Goal: Task Accomplishment & Management: Manage account settings

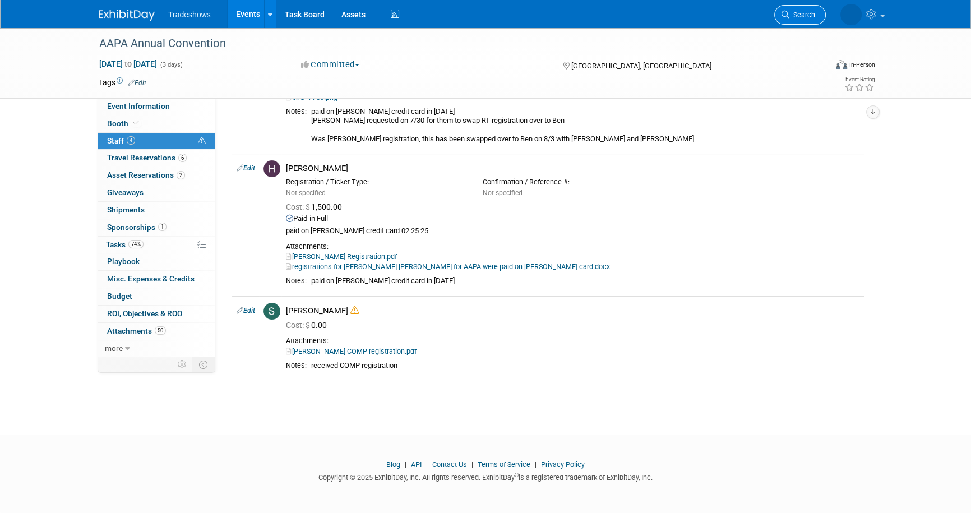
click at [791, 14] on span "Search" at bounding box center [803, 15] width 26 height 8
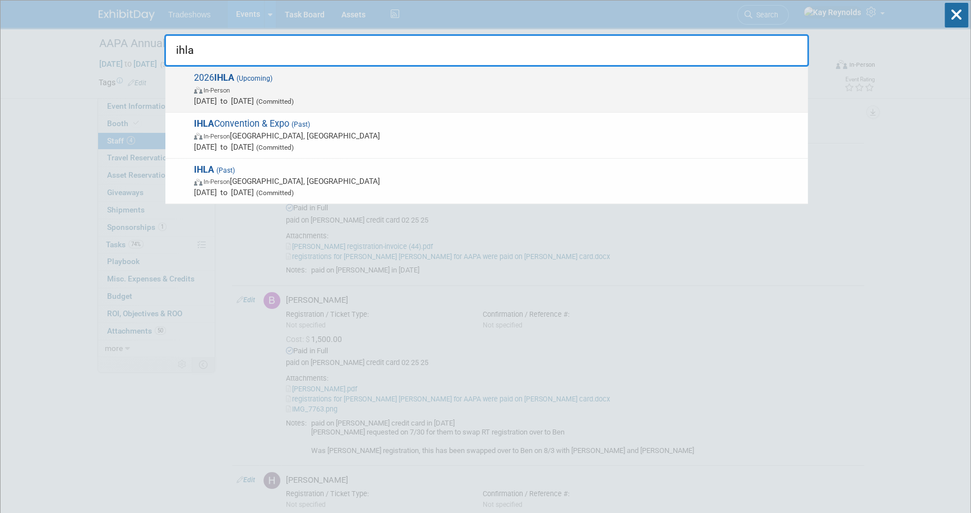
type input "ihla"
click at [205, 89] on span "In-Person" at bounding box center [217, 90] width 26 height 7
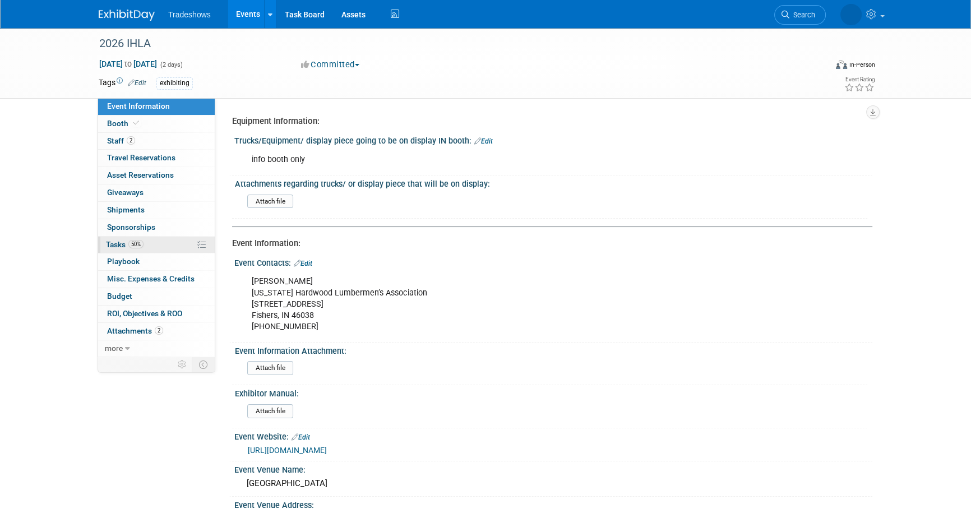
click at [155, 242] on link "50% Tasks 50%" at bounding box center [156, 245] width 117 height 17
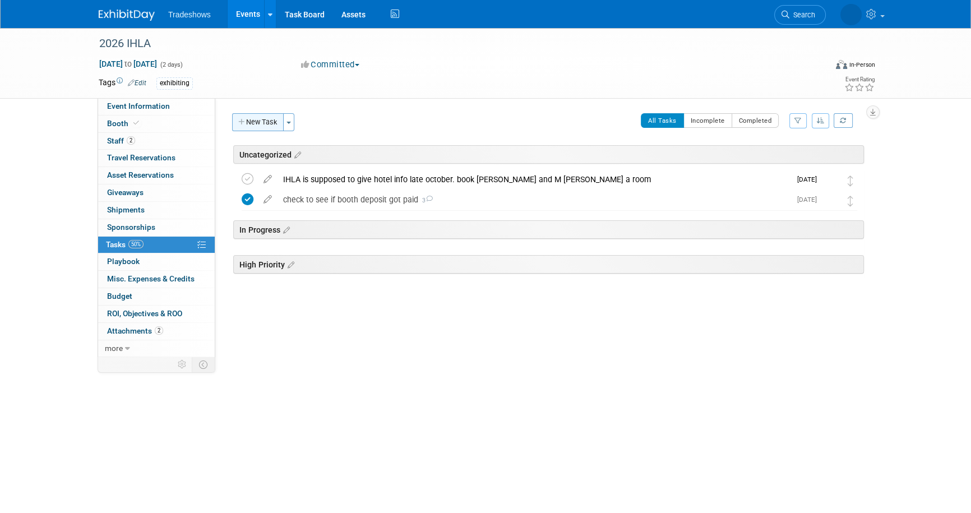
click at [257, 121] on button "New Task" at bounding box center [258, 122] width 52 height 18
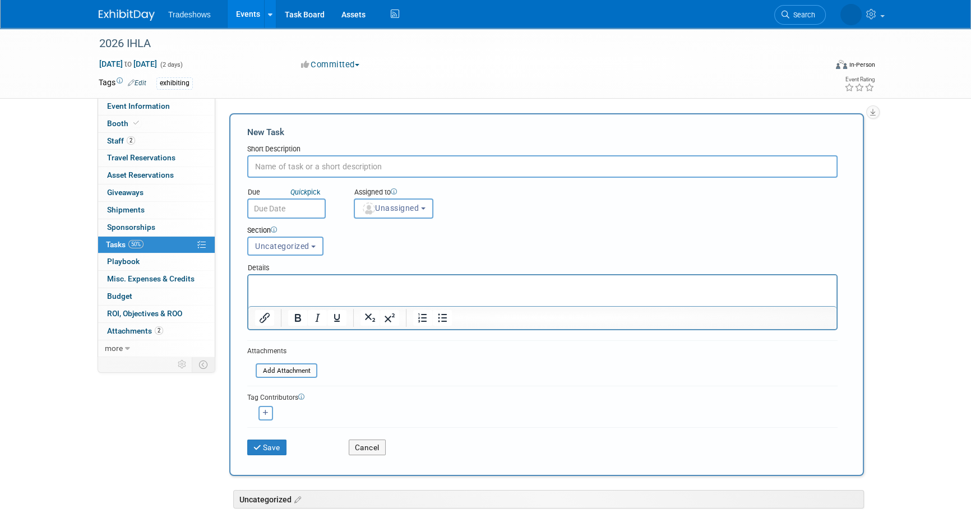
click at [269, 166] on input "text" at bounding box center [542, 166] width 591 height 22
type input "sent request to Lindsey for remaining booth payment. See if it has processed"
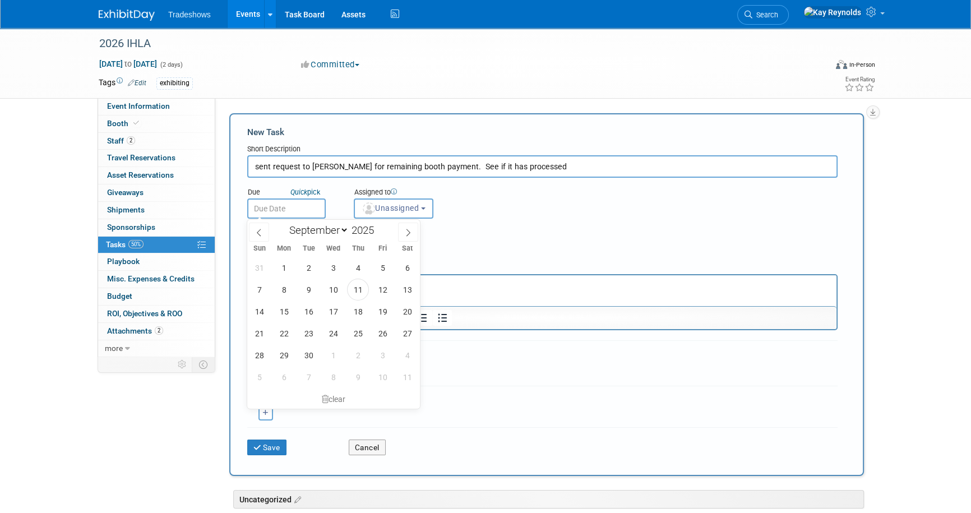
click at [261, 209] on input "text" at bounding box center [286, 209] width 79 height 20
click at [287, 376] on span "6" at bounding box center [284, 377] width 22 height 22
type input "Oct 6, 2025"
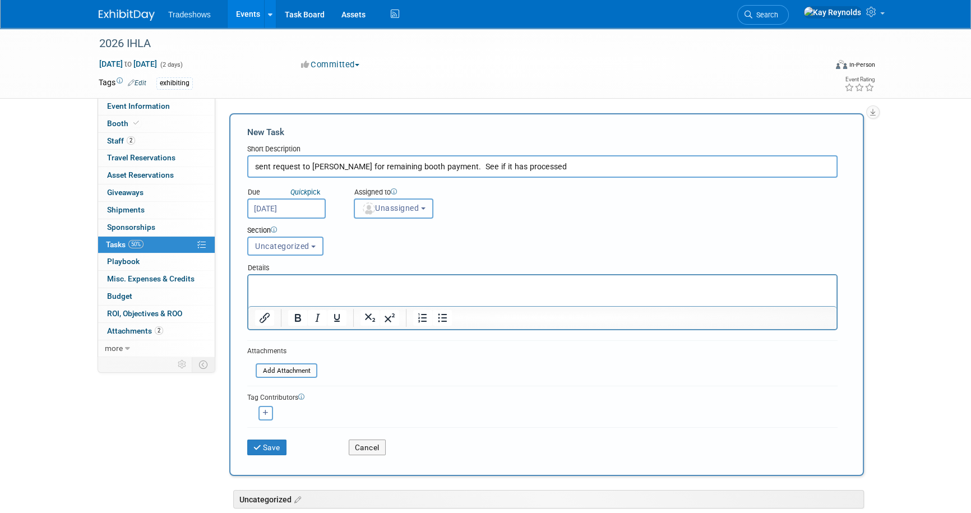
click at [370, 206] on img "button" at bounding box center [369, 208] width 12 height 12
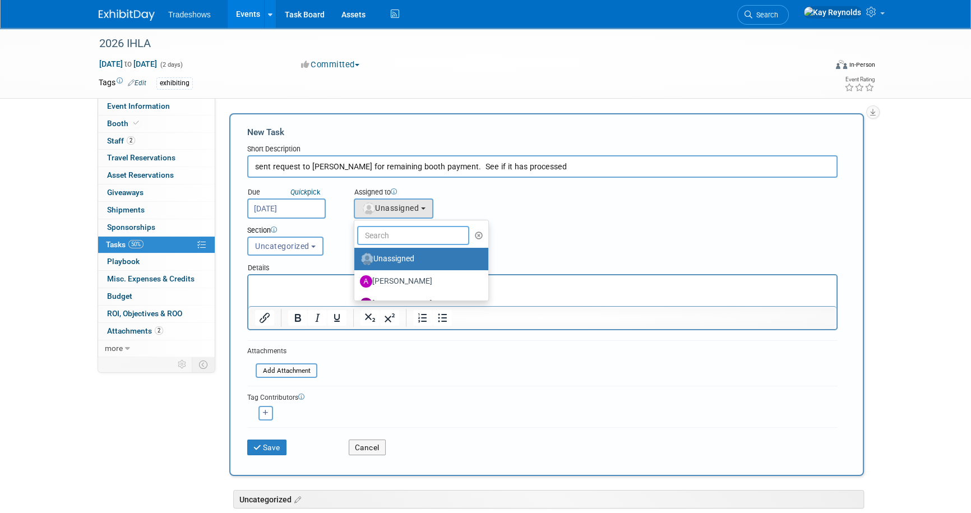
click at [377, 233] on input "text" at bounding box center [413, 235] width 112 height 19
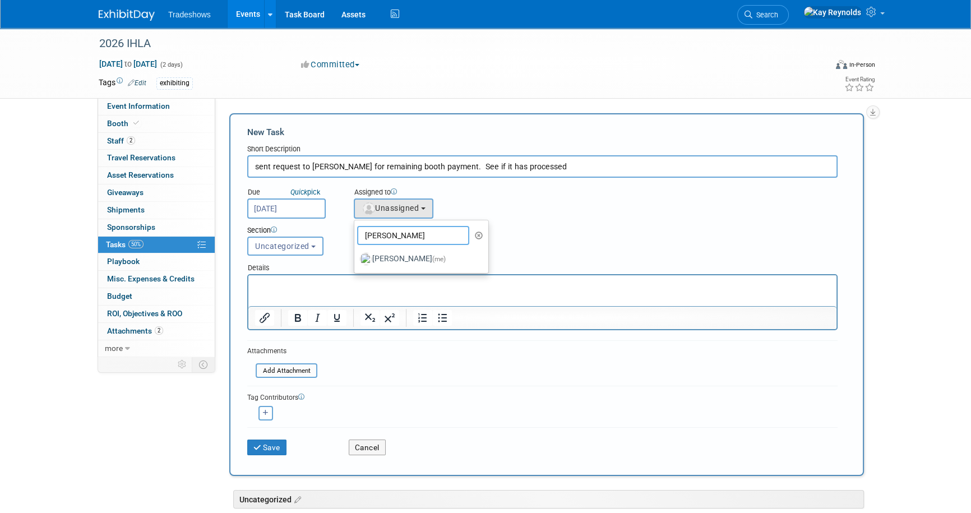
type input "Kay"
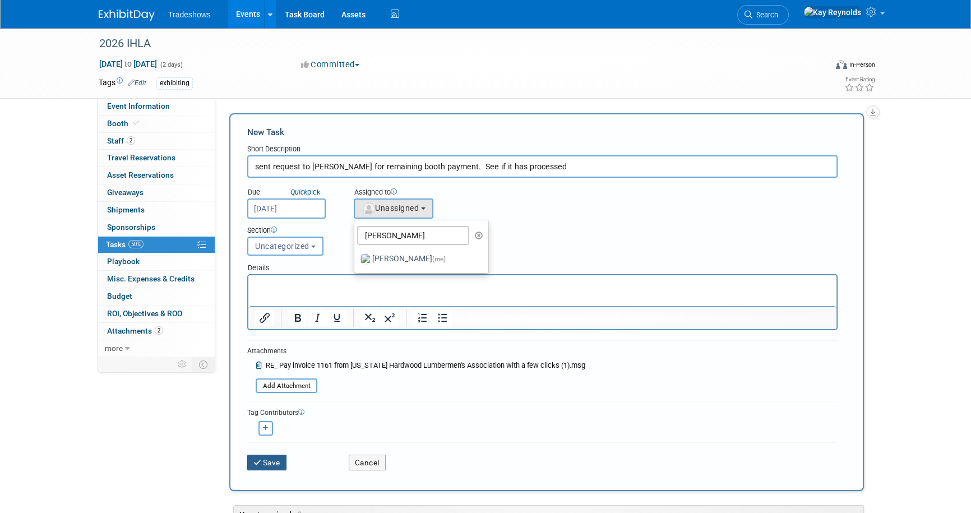
click at [273, 459] on button "Save" at bounding box center [266, 463] width 39 height 16
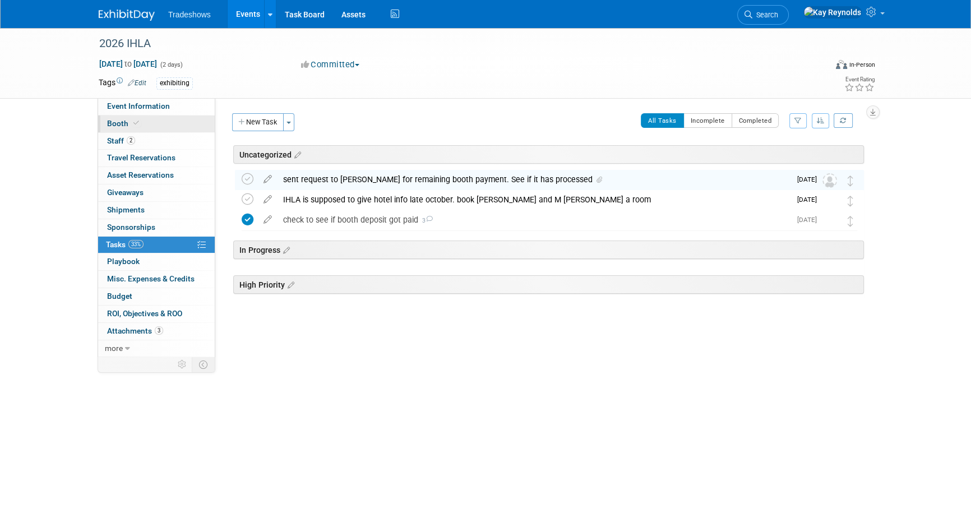
click at [117, 120] on span "Booth" at bounding box center [124, 123] width 34 height 9
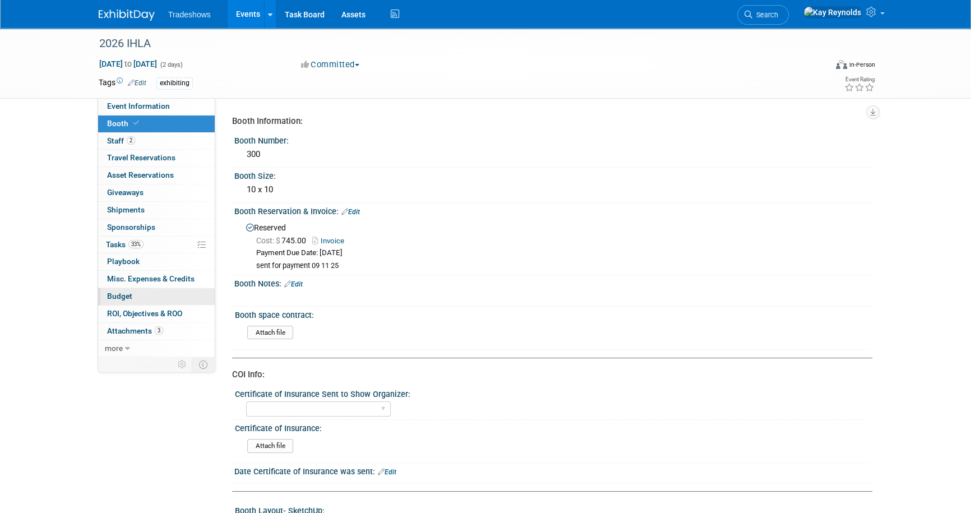
click at [157, 296] on link "Budget" at bounding box center [156, 296] width 117 height 17
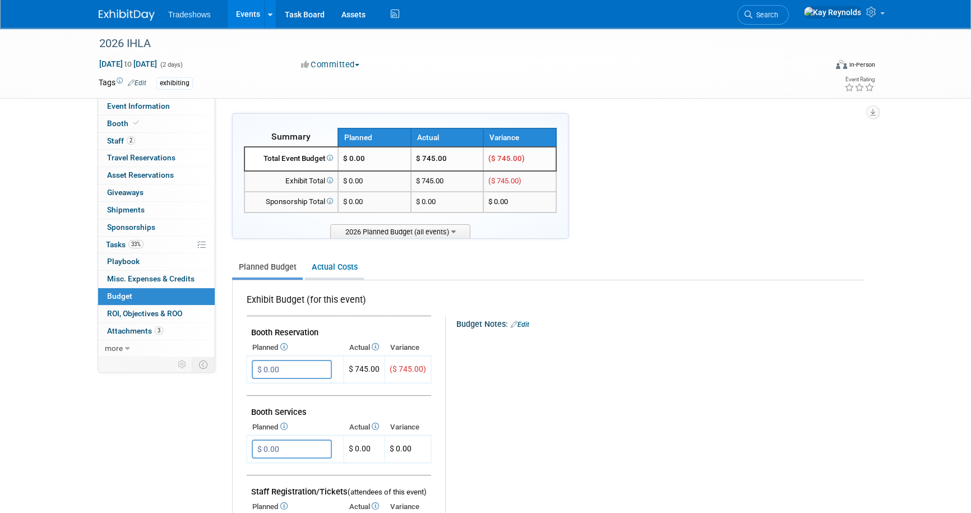
click at [325, 263] on link "Actual Costs" at bounding box center [334, 267] width 59 height 21
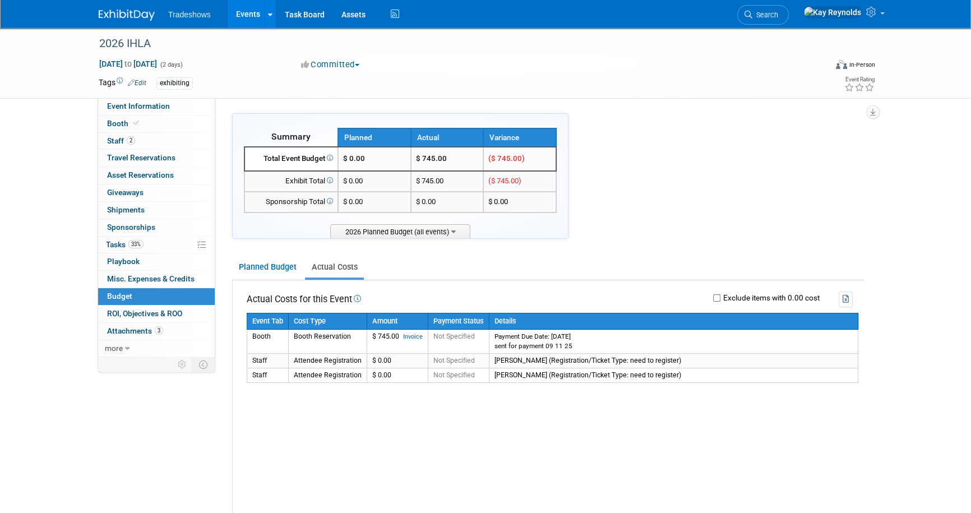
click at [789, 7] on link "Search" at bounding box center [763, 15] width 52 height 20
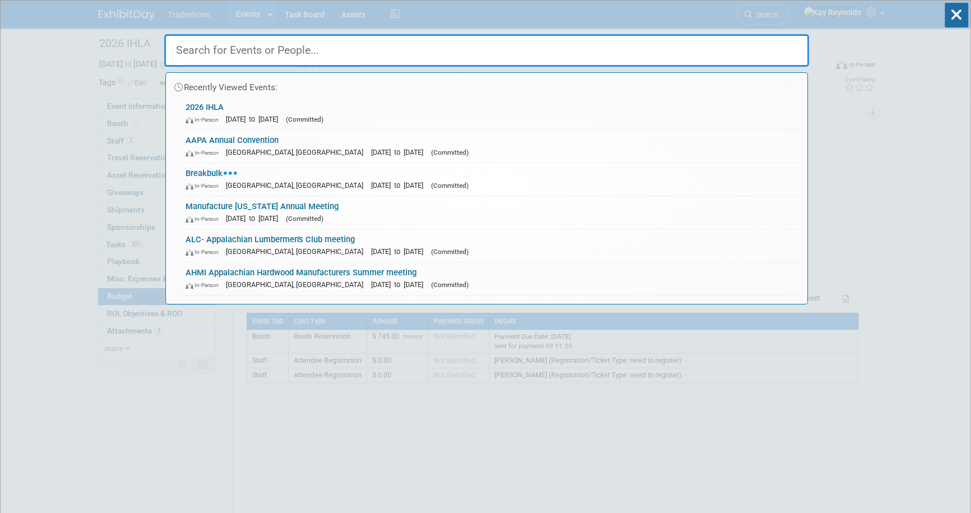
click at [256, 53] on input "text" at bounding box center [486, 50] width 645 height 33
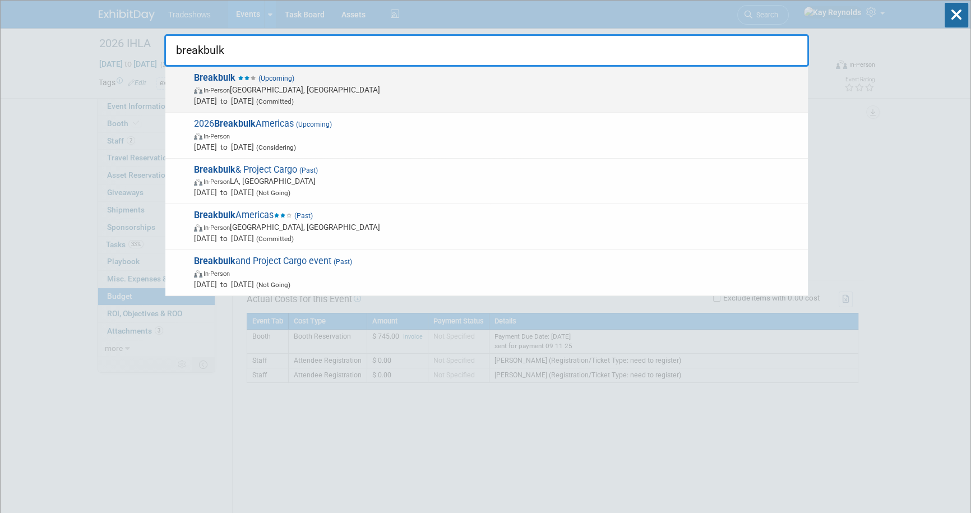
type input "breakbulk"
click at [218, 87] on span "In-Person" at bounding box center [217, 90] width 26 height 7
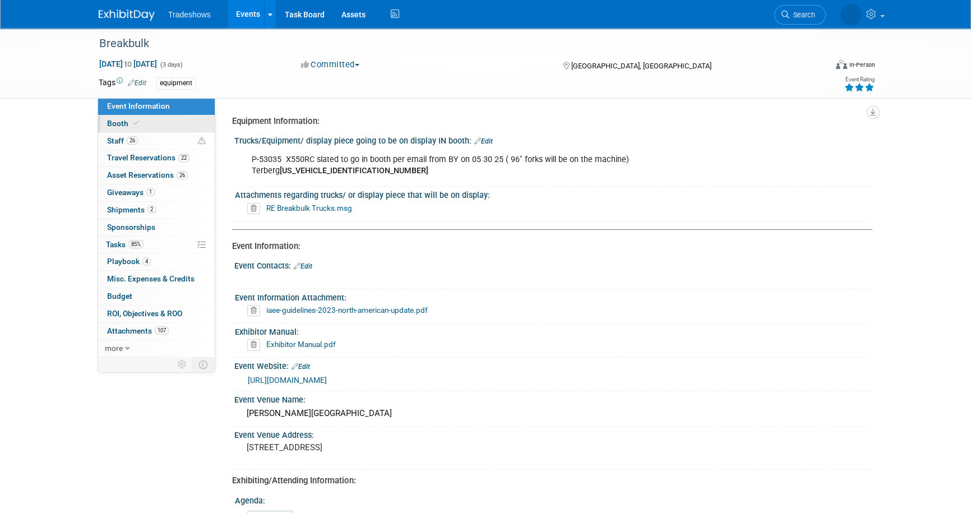
click at [150, 122] on link "Booth" at bounding box center [156, 124] width 117 height 17
select select "Certificate of insurance not needed"
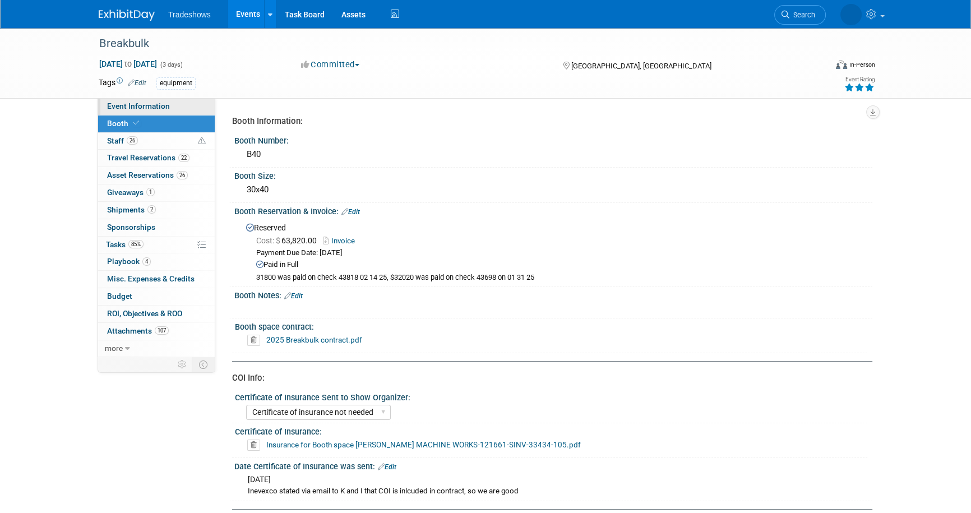
click at [155, 113] on link "Event Information" at bounding box center [156, 106] width 117 height 17
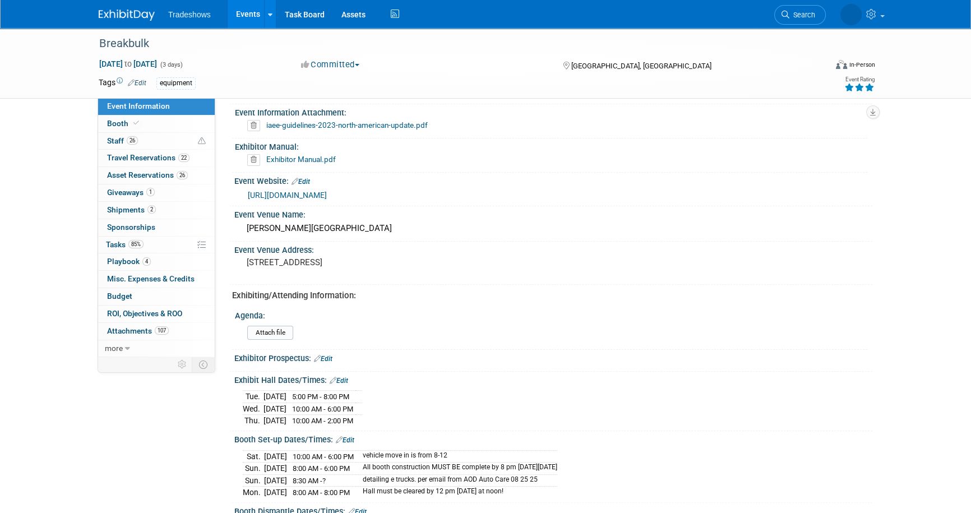
scroll to position [153, 0]
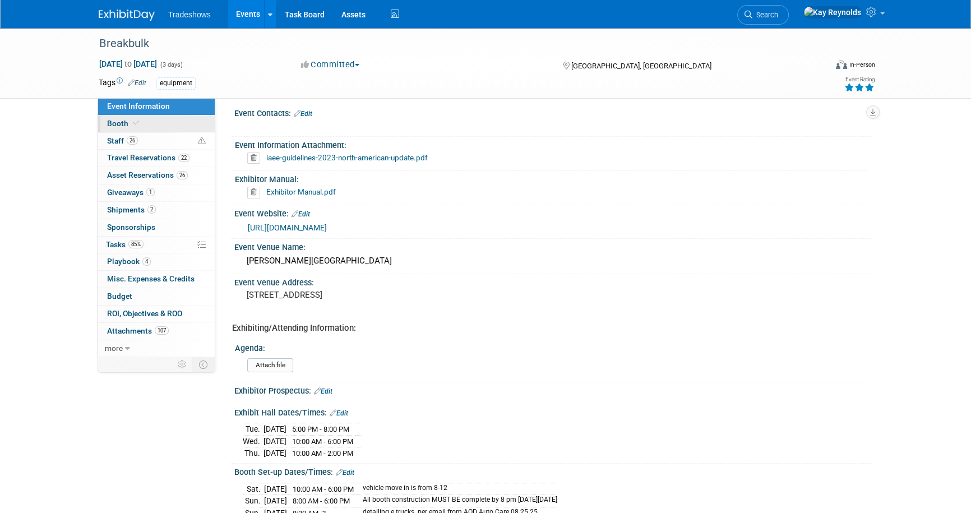
click at [157, 120] on link "Booth" at bounding box center [156, 124] width 117 height 17
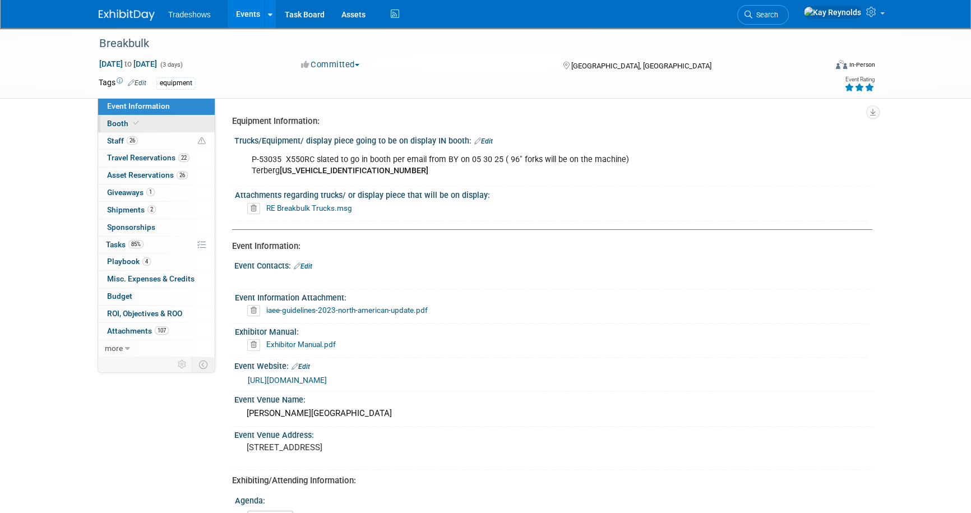
select select "Certificate of insurance not needed"
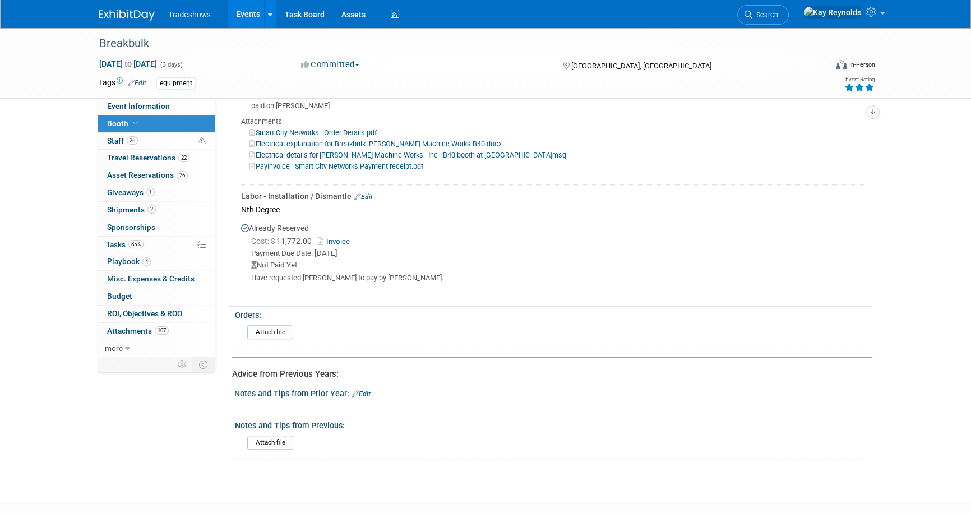
scroll to position [1580, 0]
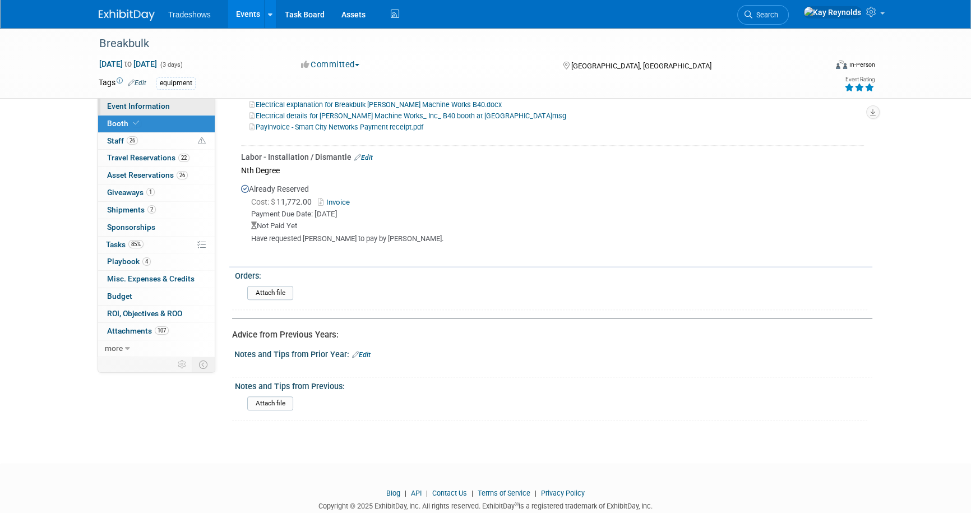
click at [160, 107] on span "Event Information" at bounding box center [138, 106] width 63 height 9
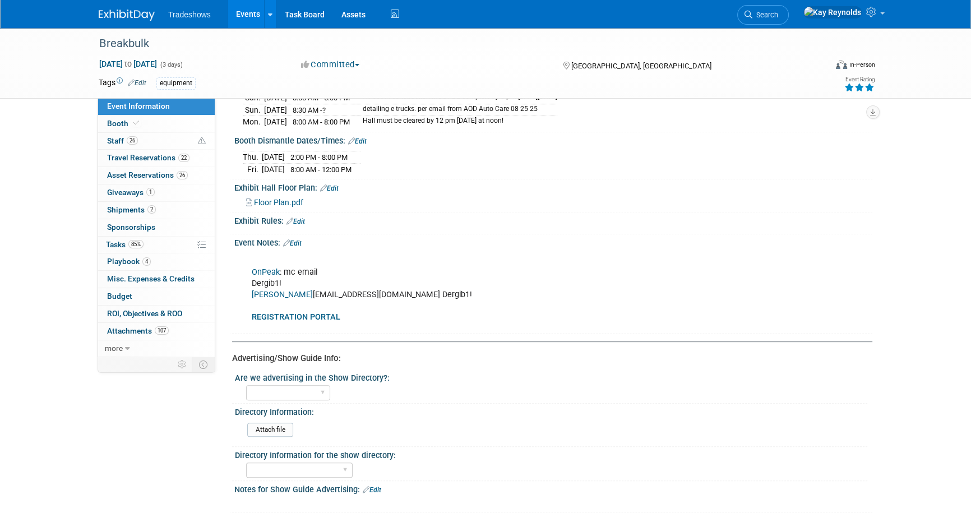
scroll to position [561, 0]
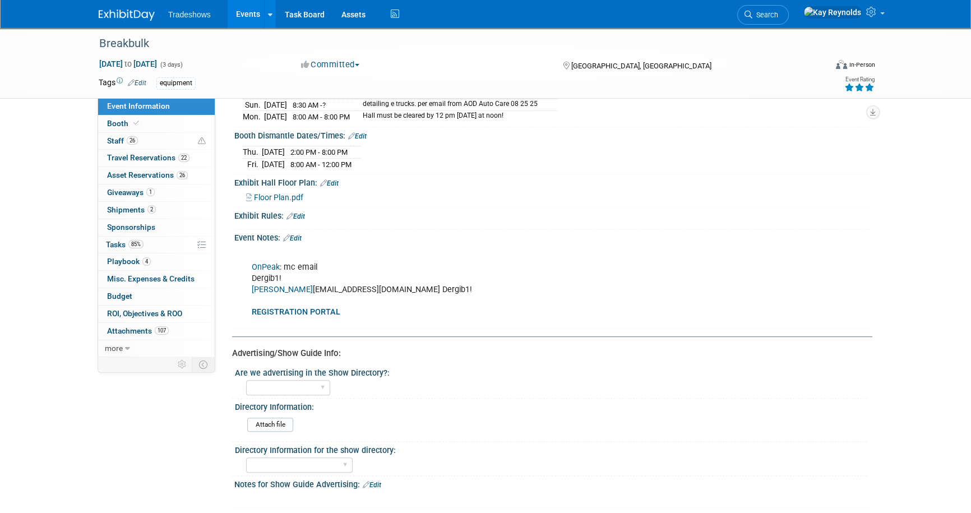
click at [299, 234] on link "Edit" at bounding box center [292, 238] width 19 height 8
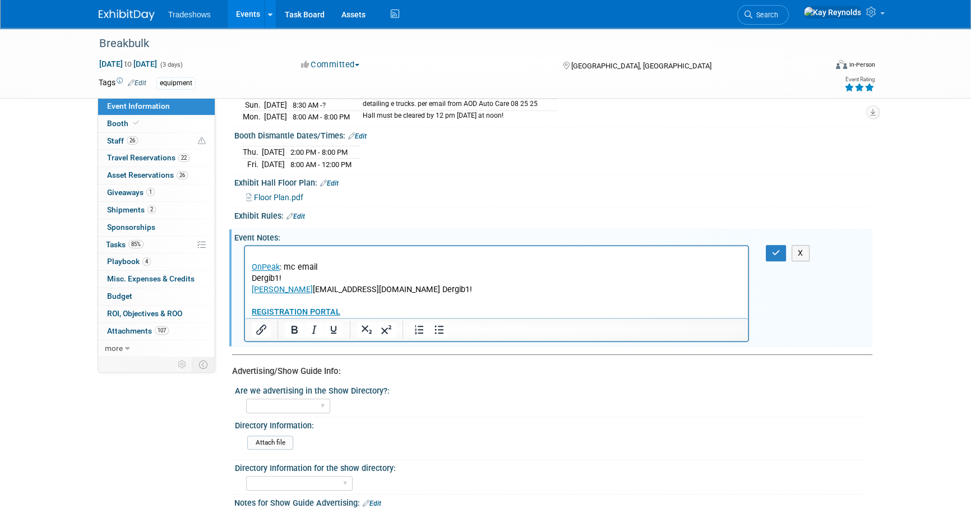
scroll to position [0, 0]
click at [254, 242] on div "OnPeak : mc email Dergib1! Shepard mlowrey@taylorbigred.com Dergib1! REGISTRATI…" at bounding box center [552, 245] width 624 height 6
click at [256, 254] on p "OnPeak : mc email Dergib1! Shepard mlowrey@taylorbigred.com Dergib1! REGISTRATI…" at bounding box center [497, 284] width 490 height 67
click at [480, 252] on p "Freight Manager for Shepard is Luis Rubio 407 310 1979 OnPeak : mc email Dergib…" at bounding box center [497, 284] width 490 height 67
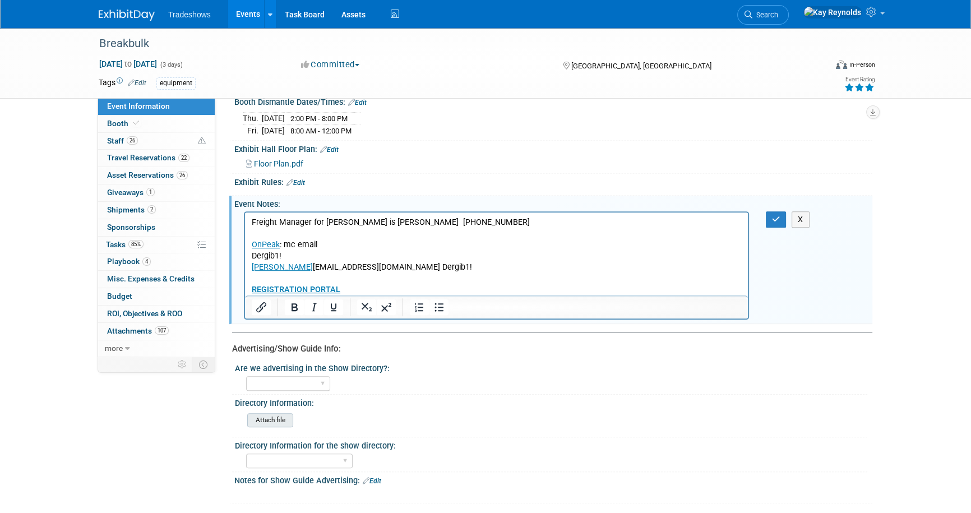
scroll to position [662, 0]
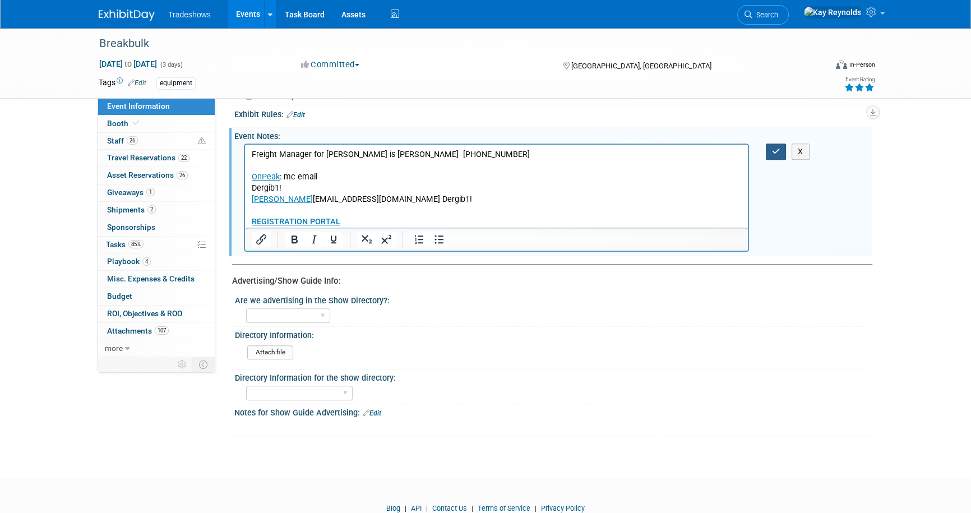
click at [772, 147] on icon "button" at bounding box center [776, 151] width 8 height 8
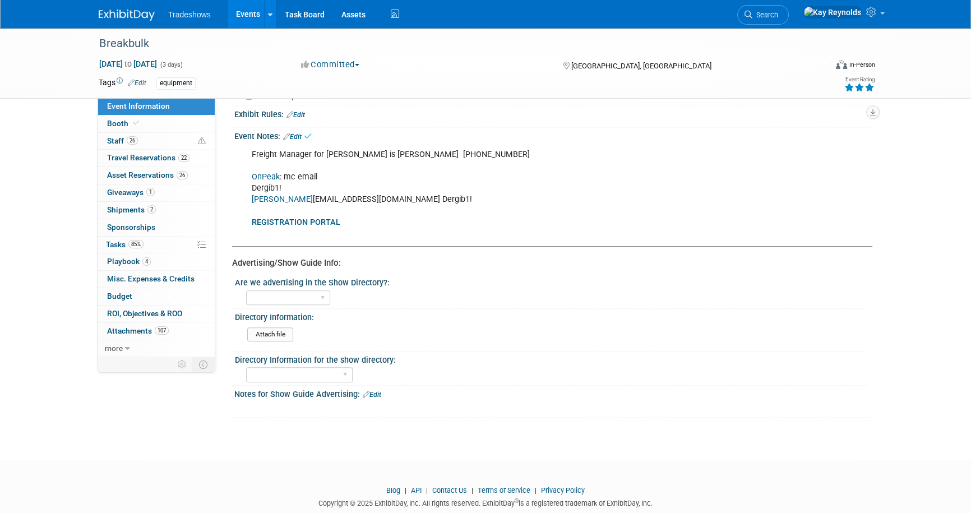
click at [146, 105] on span "Event Information" at bounding box center [138, 106] width 63 height 9
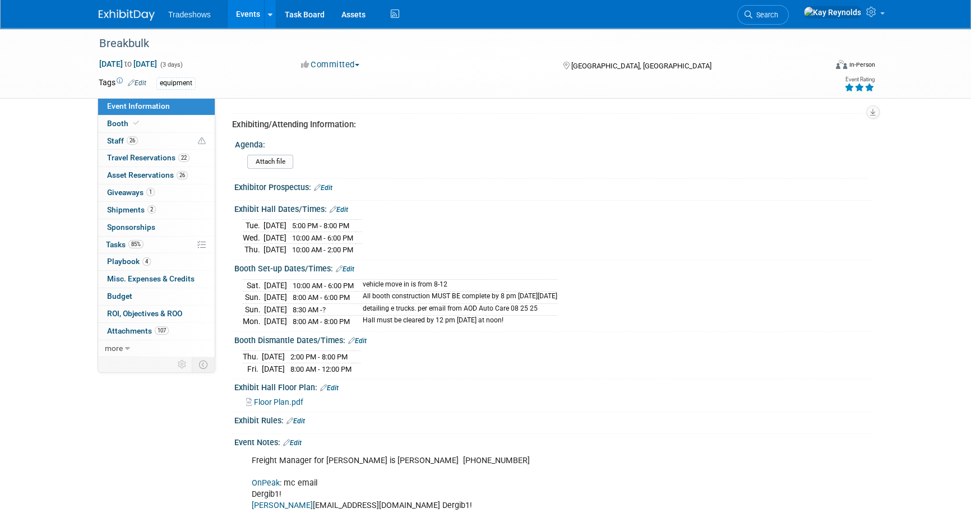
scroll to position [357, 0]
click at [340, 206] on link "Edit" at bounding box center [339, 209] width 19 height 8
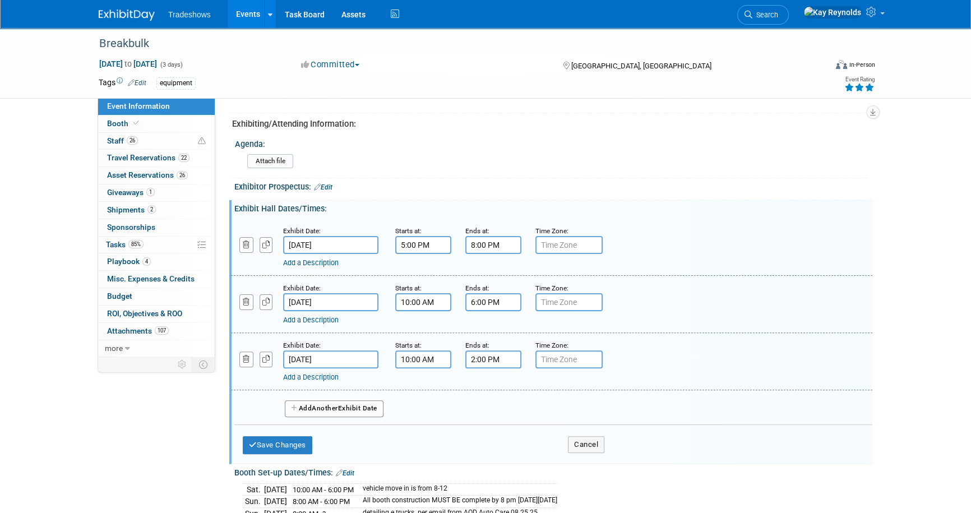
click at [306, 408] on button "Add Another Exhibit Date" at bounding box center [334, 408] width 99 height 17
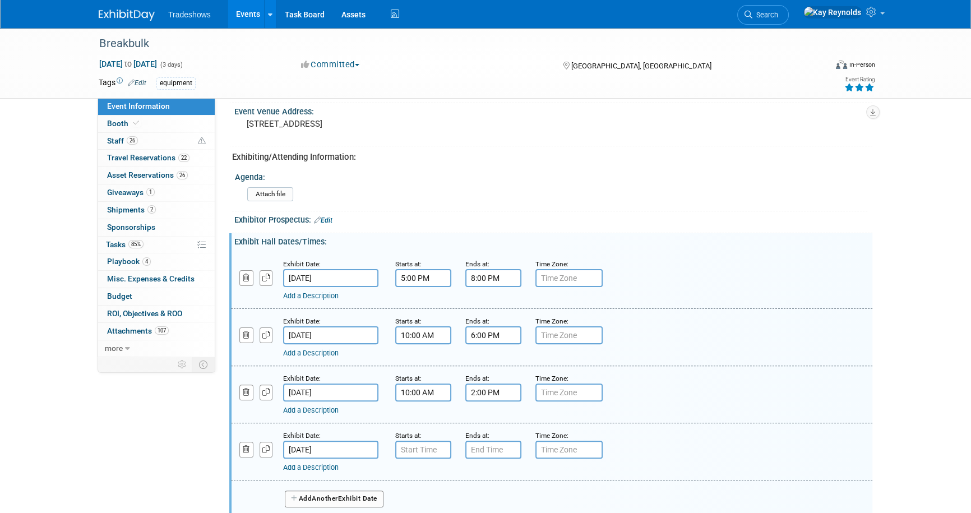
scroll to position [306, 0]
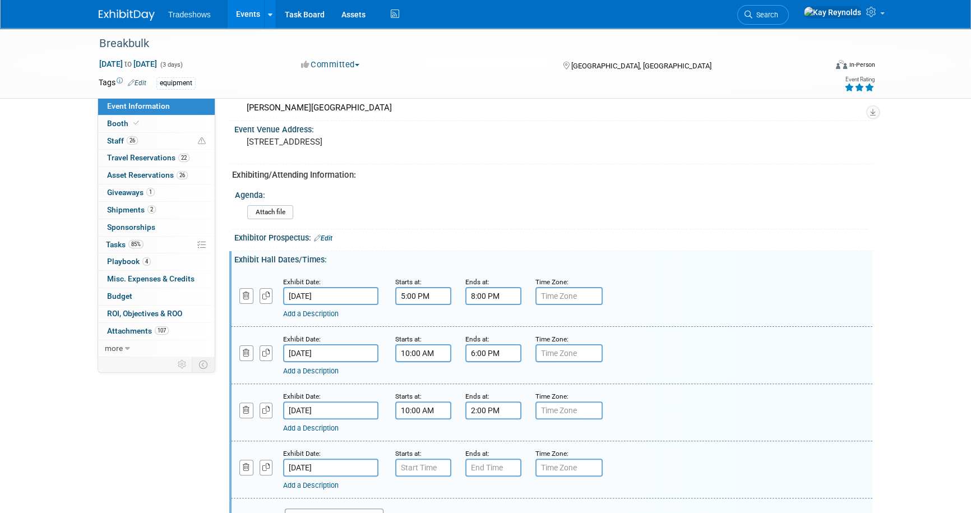
click at [314, 467] on input "[DATE]" at bounding box center [330, 468] width 95 height 18
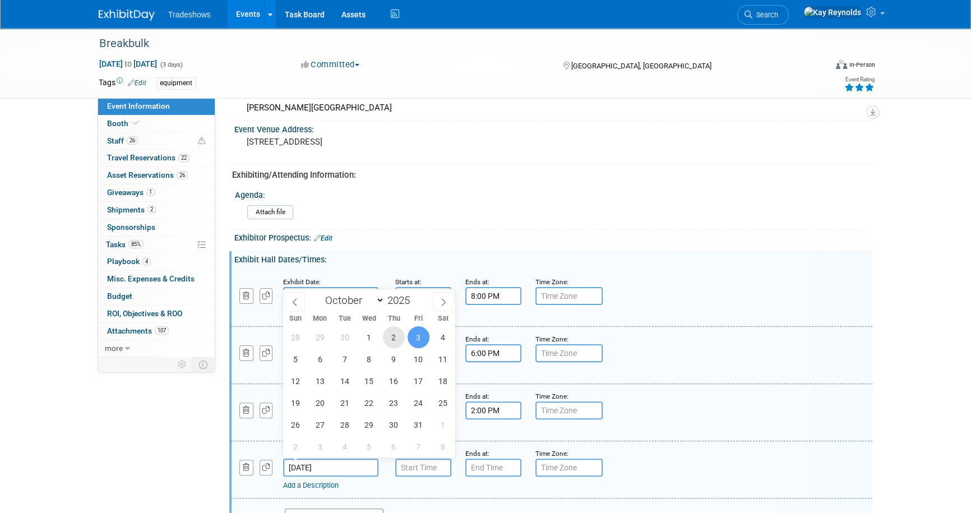
click at [396, 336] on span "2" at bounding box center [394, 337] width 22 height 22
type input "[DATE]"
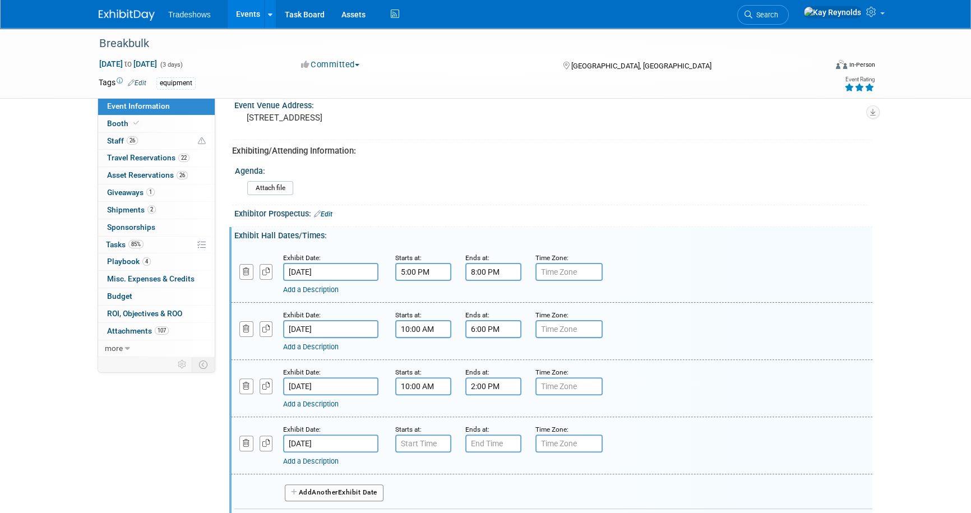
scroll to position [357, 0]
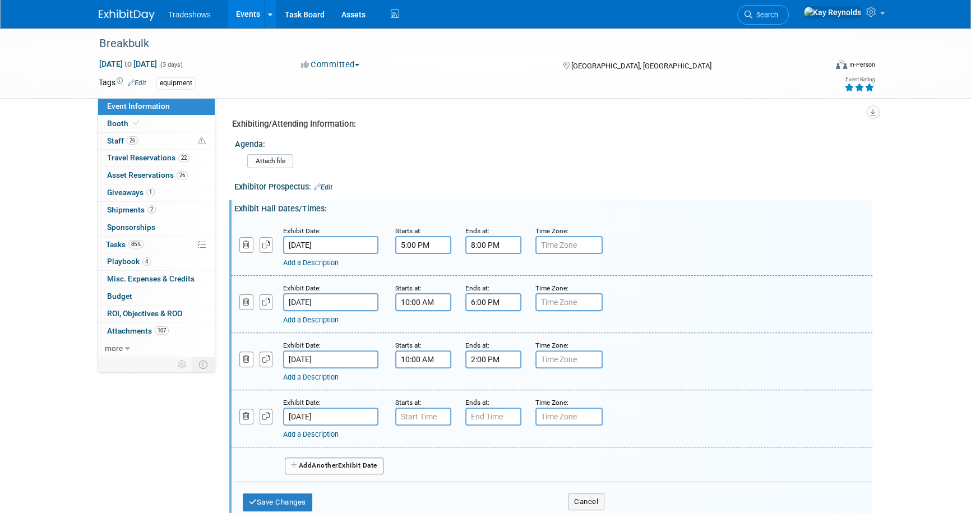
type input "7:00 AM"
click at [418, 415] on input "7:00 AM" at bounding box center [423, 417] width 56 height 18
drag, startPoint x: 433, startPoint y: 415, endPoint x: 377, endPoint y: 409, distance: 56.4
click at [377, 409] on div "Exhibit Date: Oct 2, 2025 Starts at: 7:00 AM 07 : 00 AM 12 01 02 03 04 05 06 07…" at bounding box center [552, 418] width 642 height 57
click at [289, 430] on link "Add a Description" at bounding box center [311, 434] width 56 height 8
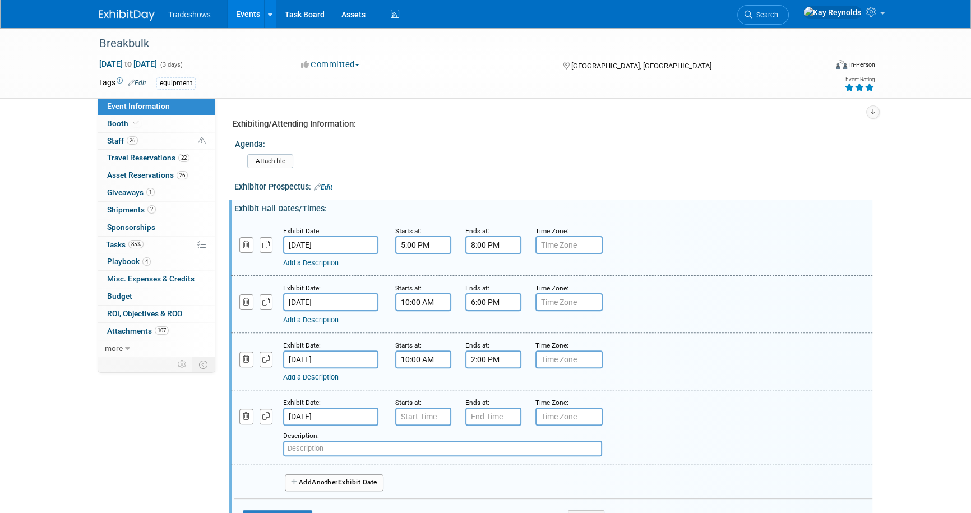
click at [290, 441] on input "text" at bounding box center [442, 449] width 319 height 16
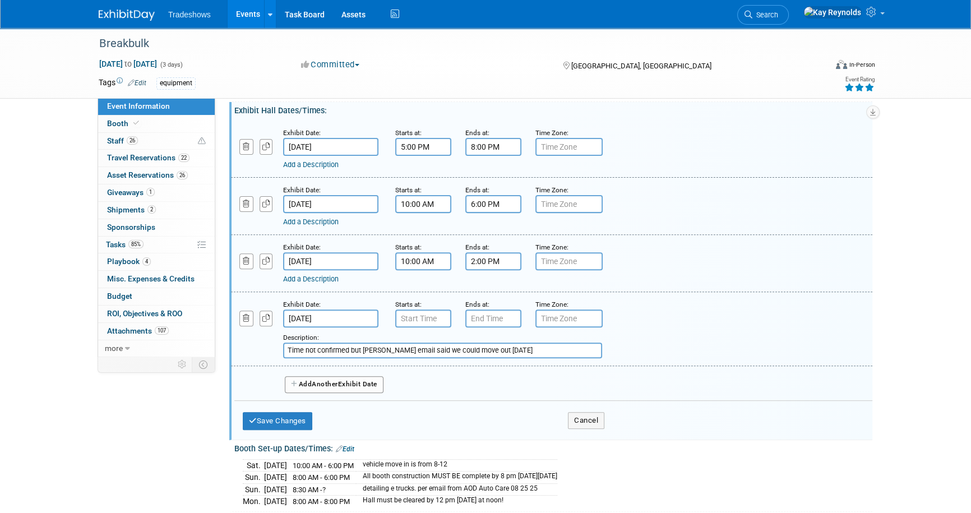
scroll to position [459, 0]
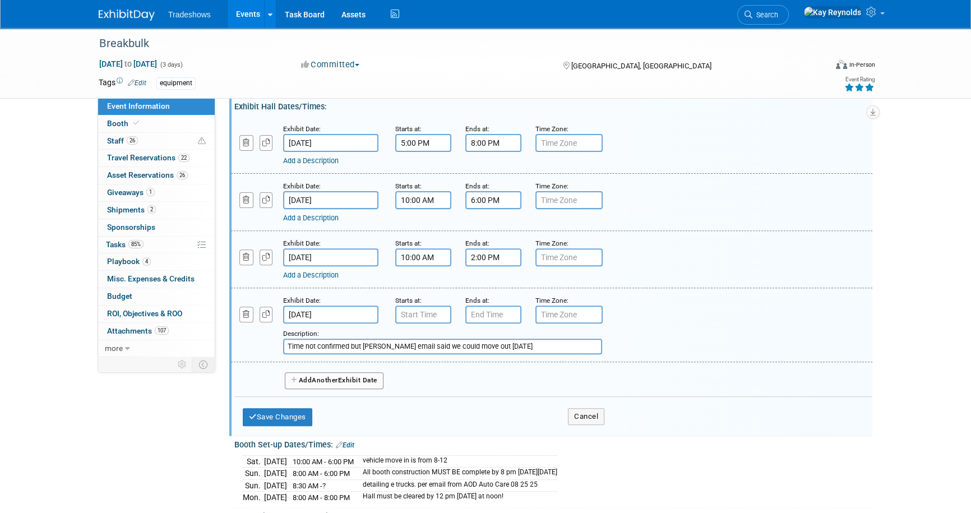
click at [483, 345] on input "Time not confirmed but Shepard email said we could move out oct 2" at bounding box center [442, 347] width 319 height 16
type input "Time not confirmed but Shepard email said we could move out our equip oct 2"
click at [269, 411] on button "Save Changes" at bounding box center [278, 417] width 70 height 18
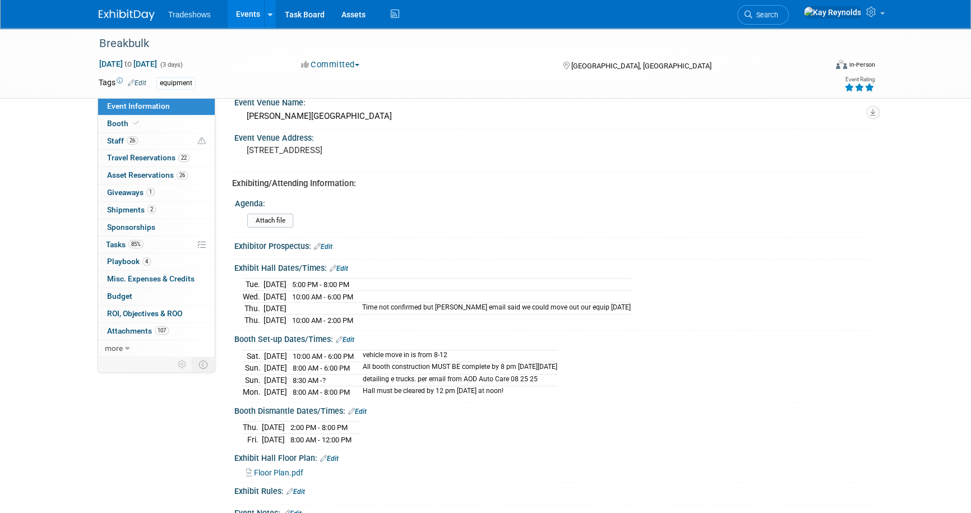
scroll to position [306, 0]
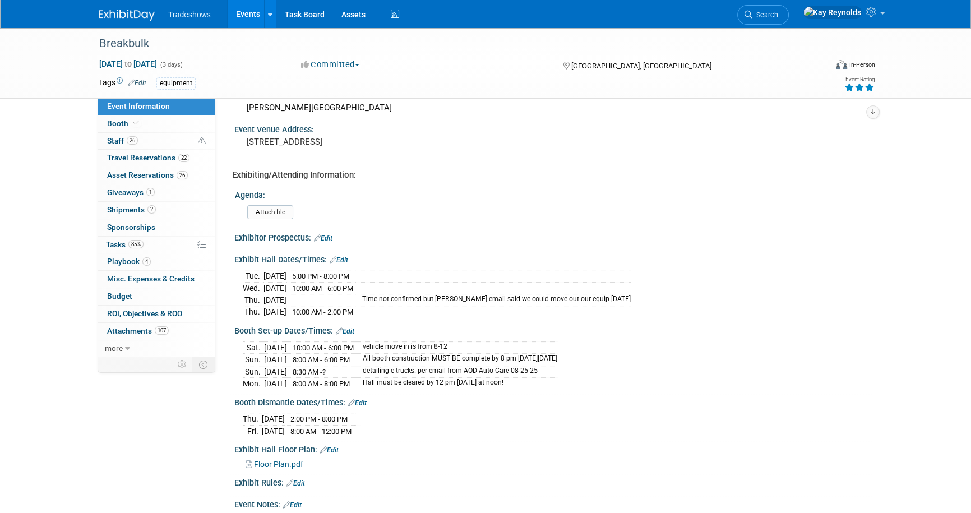
click at [343, 256] on link "Edit" at bounding box center [339, 260] width 19 height 8
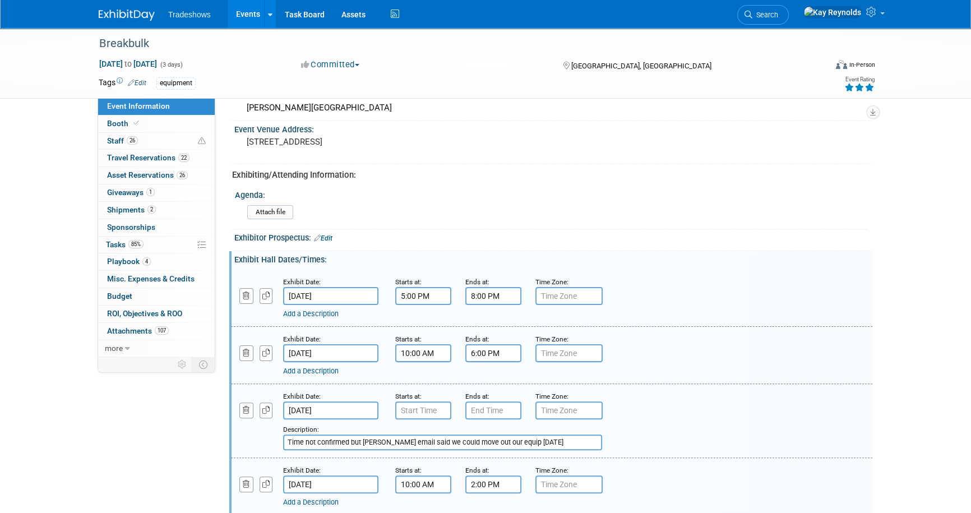
click at [538, 439] on input "Time not confirmed but Shepard email said we could move out our equip oct 2" at bounding box center [442, 443] width 319 height 16
click at [551, 438] on input "Time not confirmed but Shepard email said we could move out our equip oct 2" at bounding box center [442, 443] width 319 height 16
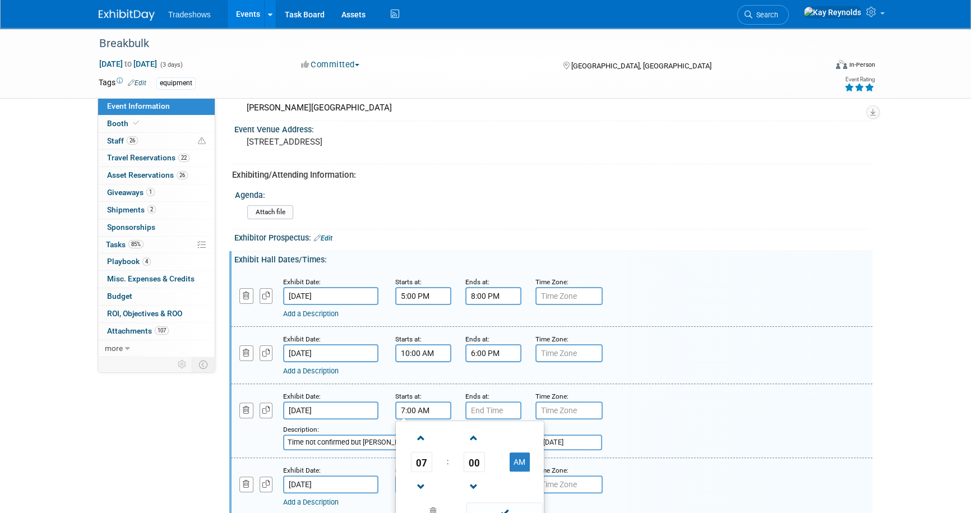
click at [417, 410] on input "7:00 AM" at bounding box center [423, 411] width 56 height 18
click at [421, 485] on span at bounding box center [422, 487] width 20 height 20
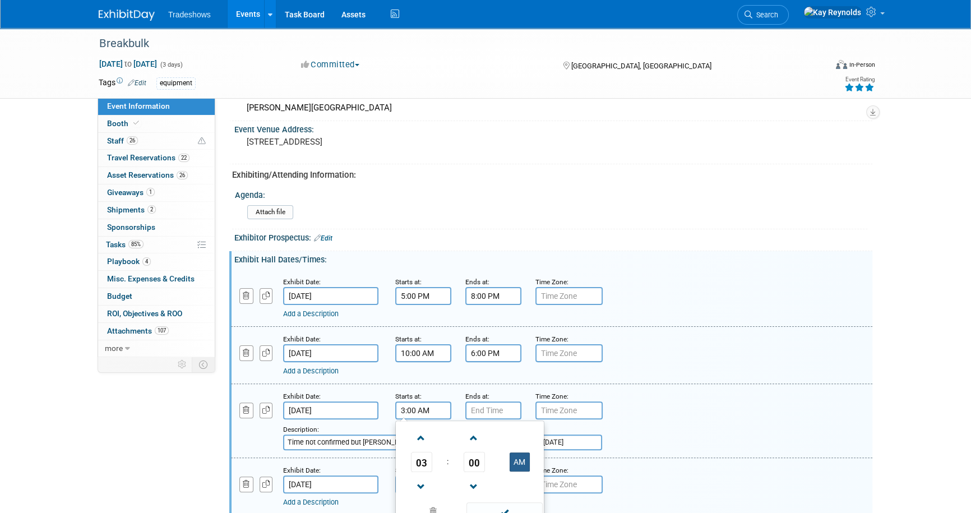
click at [515, 459] on button "AM" at bounding box center [520, 462] width 20 height 19
type input "3:00 PM"
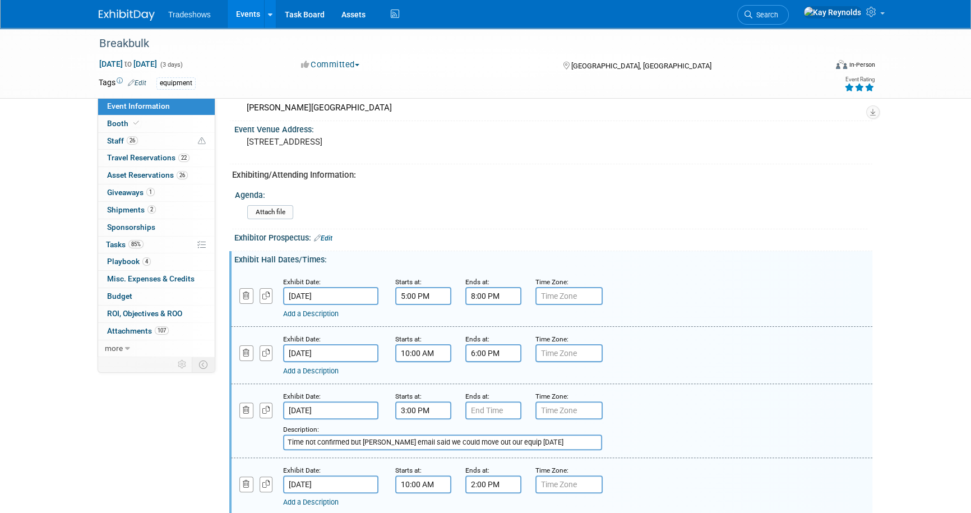
click at [711, 412] on div "Add a Description Description: Time not confirmed but Shepard email said we cou…" at bounding box center [552, 420] width 658 height 60
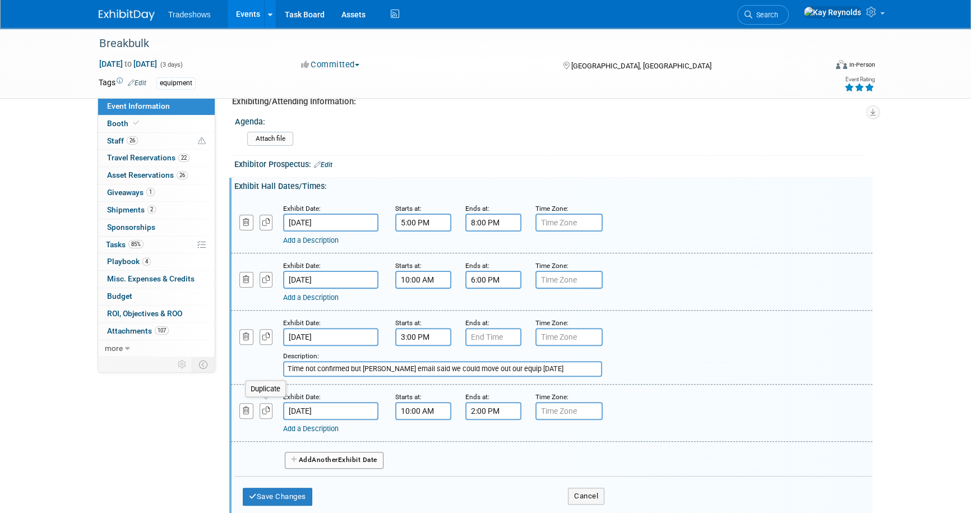
scroll to position [408, 0]
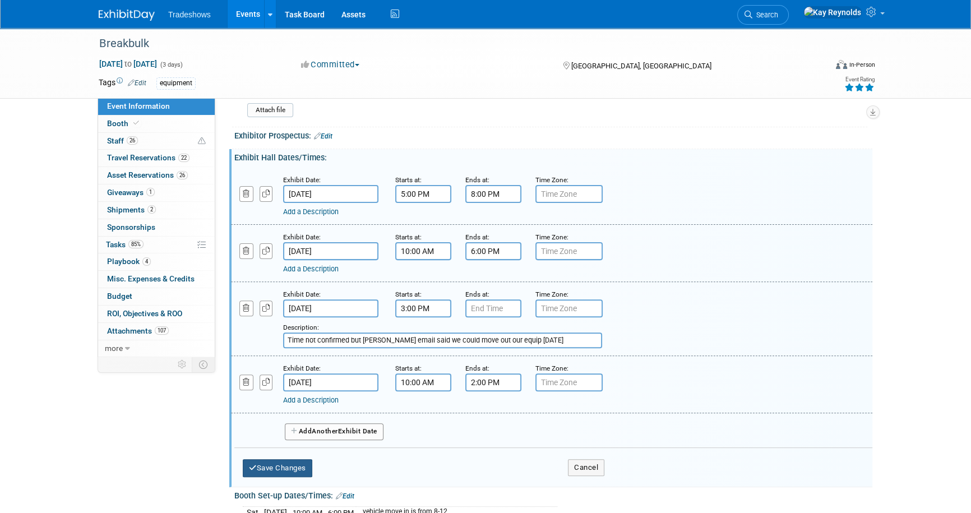
click at [263, 467] on button "Save Changes" at bounding box center [278, 468] width 70 height 18
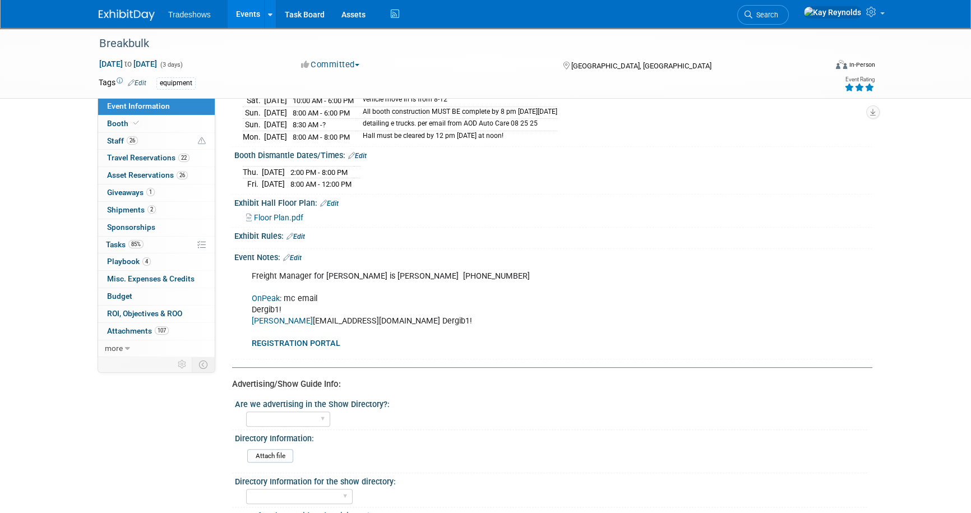
scroll to position [561, 0]
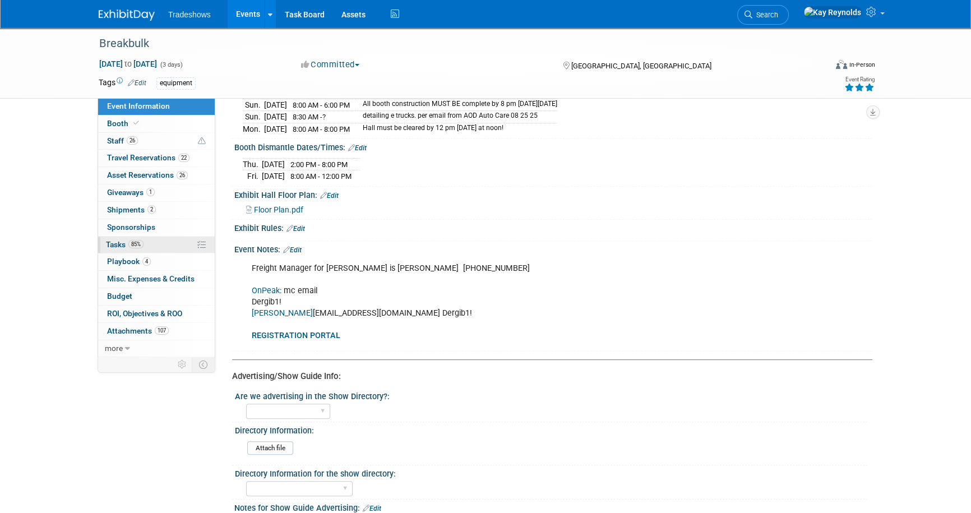
click at [181, 242] on link "85% Tasks 85%" at bounding box center [156, 245] width 117 height 17
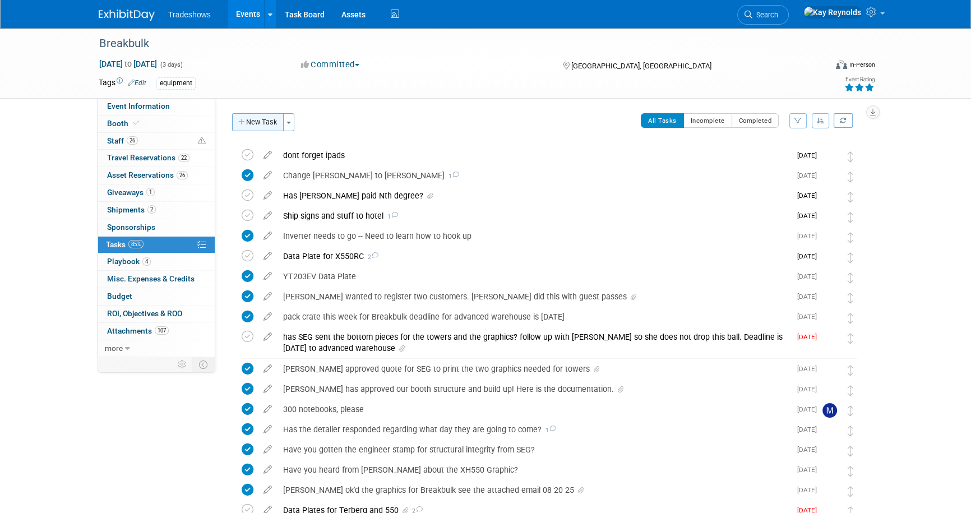
click at [251, 121] on button "New Task" at bounding box center [258, 122] width 52 height 18
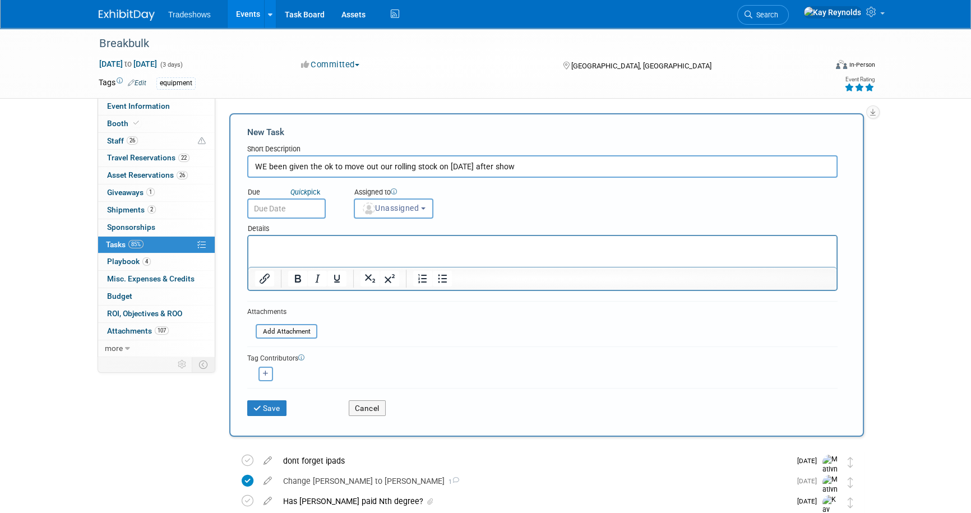
type input "WE been given the ok to move out our rolling stock on Oct 2nd after show"
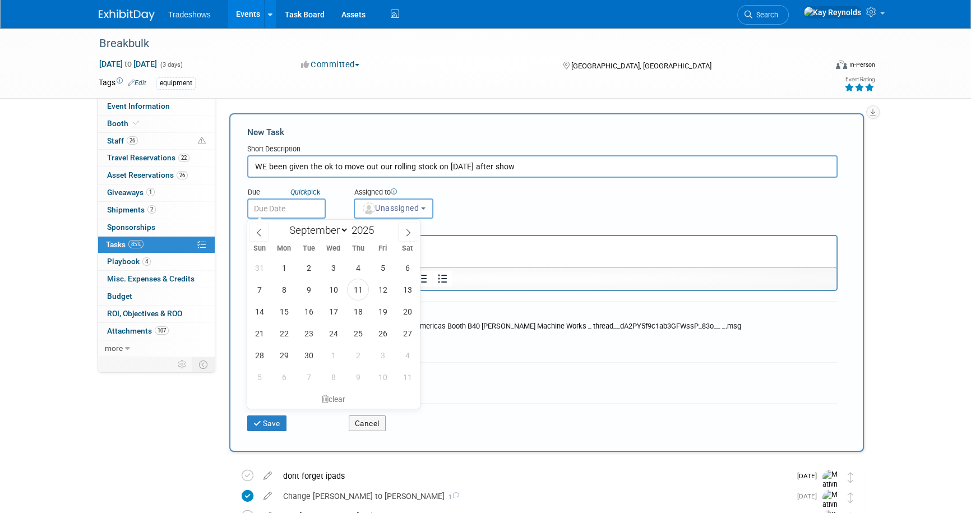
click at [262, 208] on input "text" at bounding box center [286, 209] width 79 height 20
click at [343, 227] on select "January February March April May June July August September October November De…" at bounding box center [316, 230] width 64 height 14
select select "9"
click at [284, 223] on select "January February March April May June July August September October November De…" at bounding box center [316, 230] width 64 height 14
click at [356, 268] on span "2" at bounding box center [358, 268] width 22 height 22
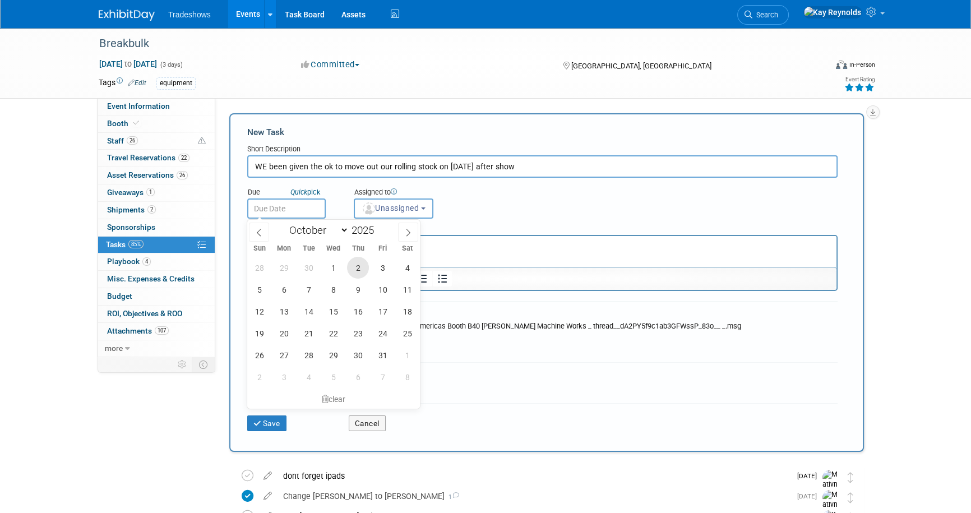
type input "Oct 2, 2025"
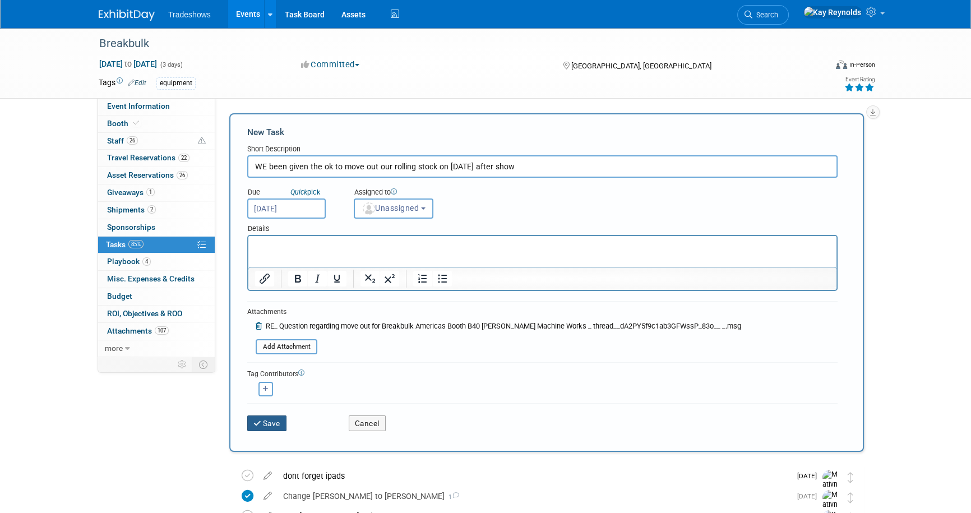
click at [262, 416] on button "Save" at bounding box center [266, 424] width 39 height 16
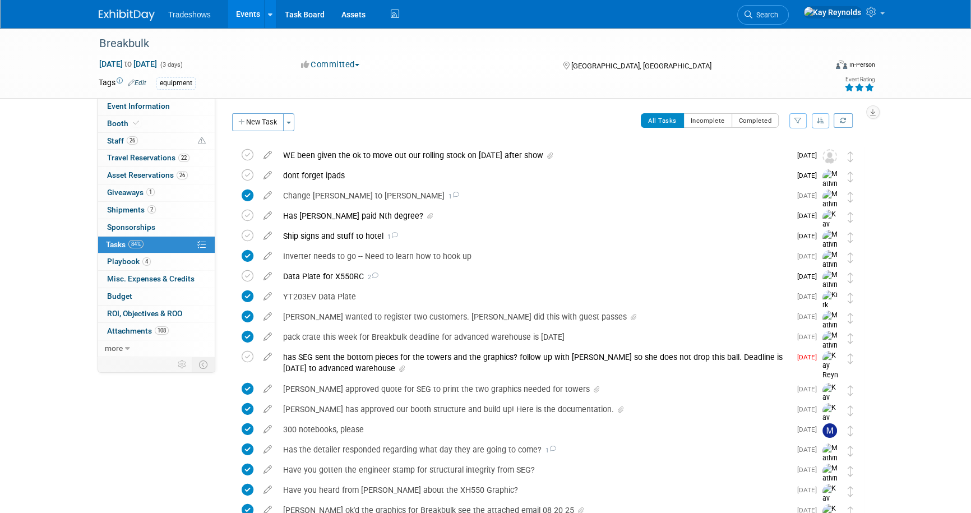
click at [326, 154] on div "WE been given the ok to move out our rolling stock on Oct 2nd after show" at bounding box center [534, 155] width 513 height 19
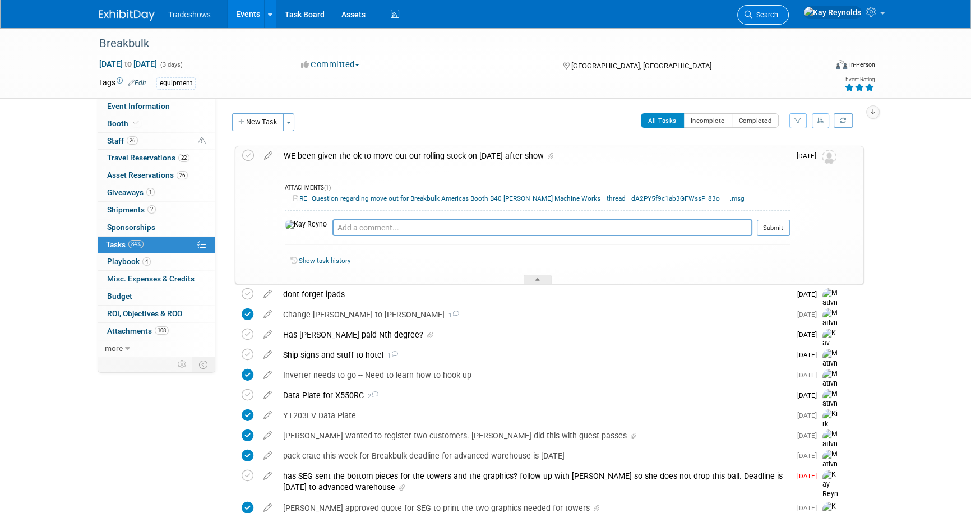
click at [778, 16] on span "Search" at bounding box center [766, 15] width 26 height 8
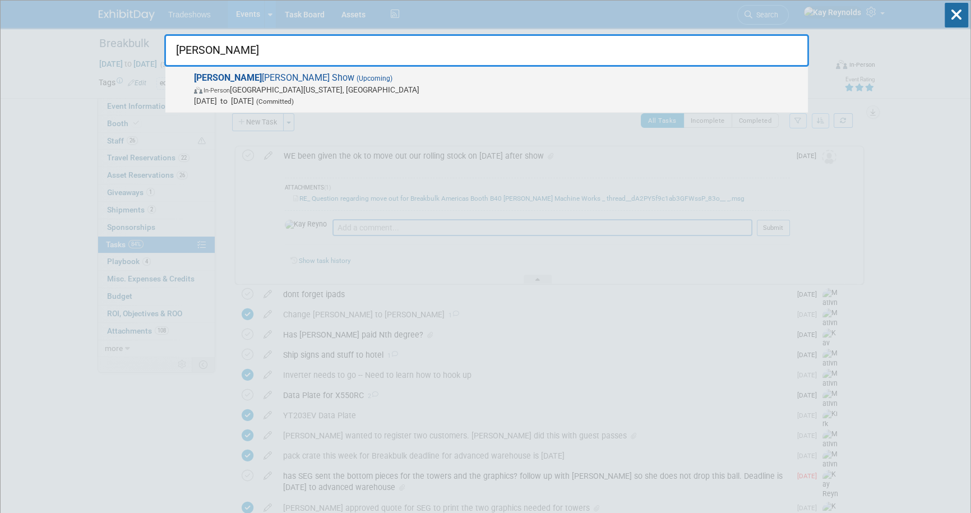
type input "paul"
click at [242, 94] on span "In-Person Old Washington, OH" at bounding box center [498, 89] width 608 height 11
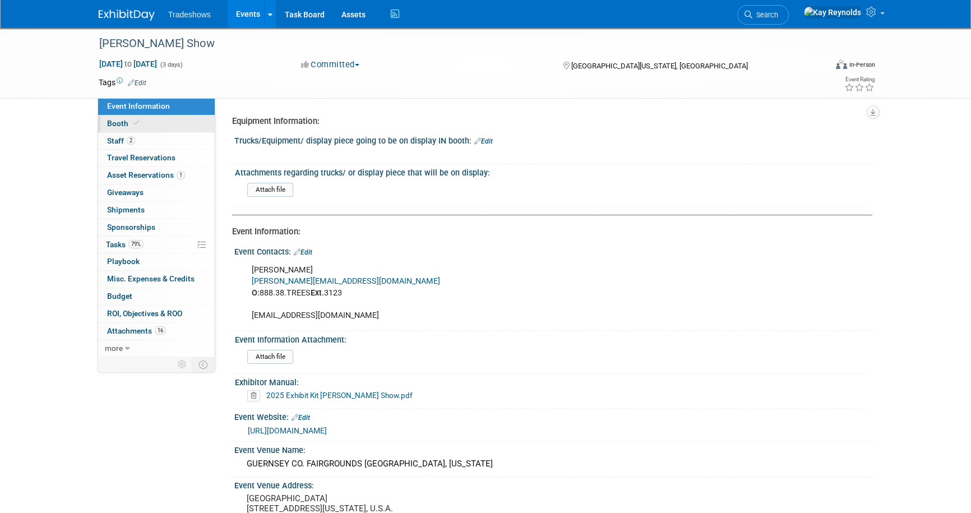
click at [158, 121] on link "Booth" at bounding box center [156, 124] width 117 height 17
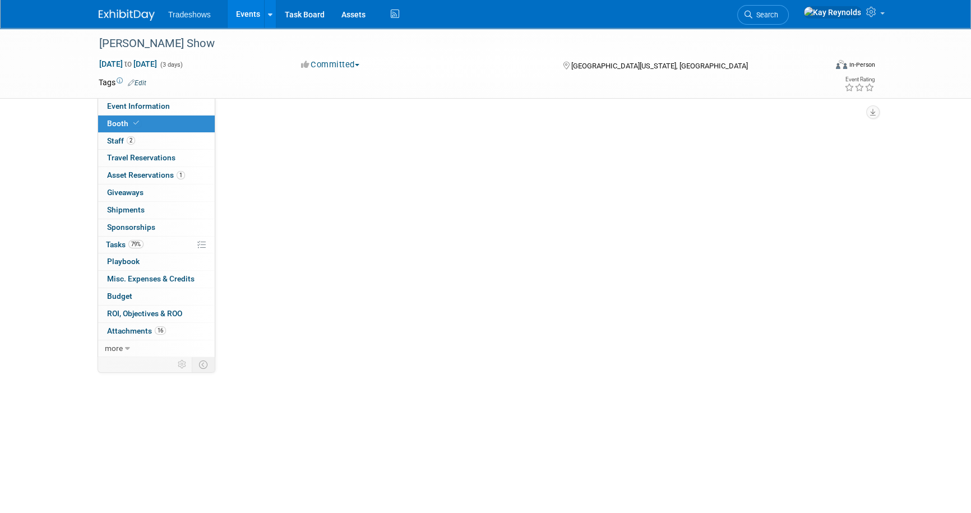
select select "Certificate of insurance sent"
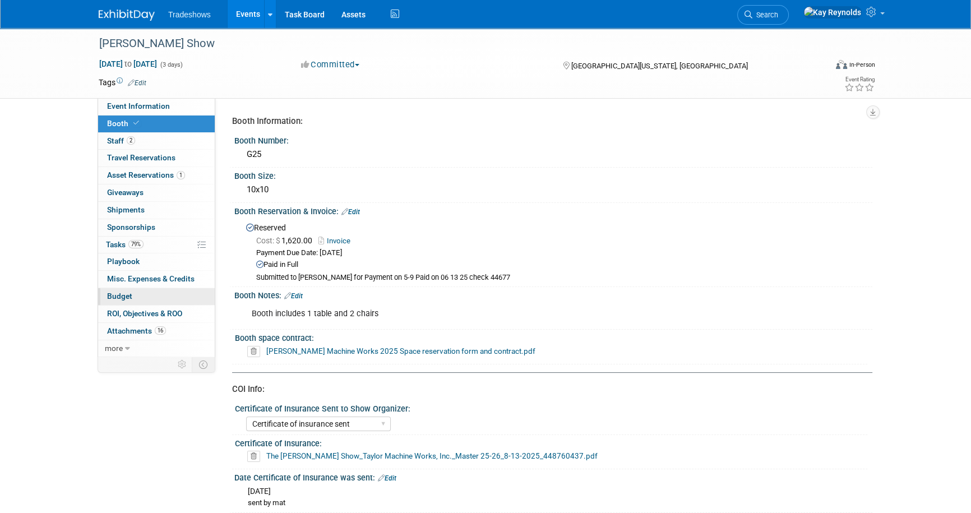
click at [158, 293] on link "Budget" at bounding box center [156, 296] width 117 height 17
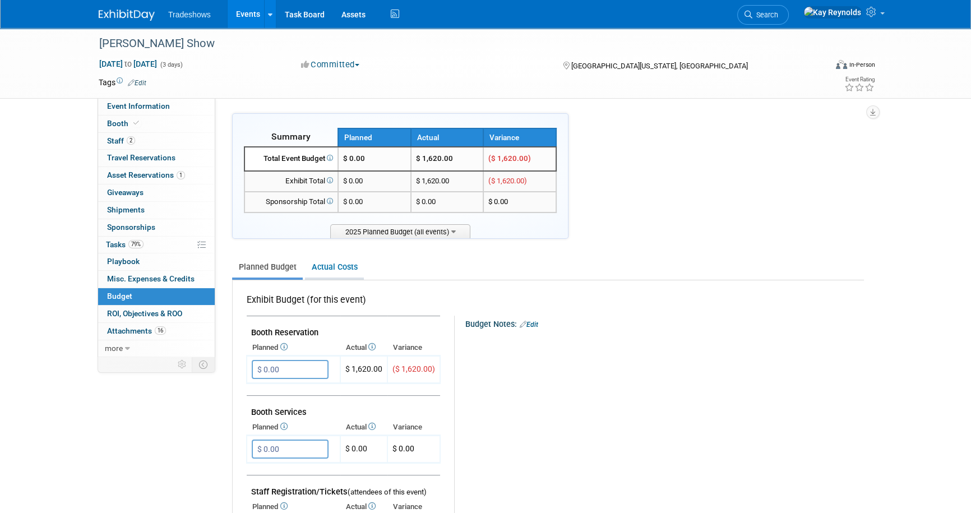
click at [320, 264] on link "Actual Costs" at bounding box center [334, 267] width 59 height 21
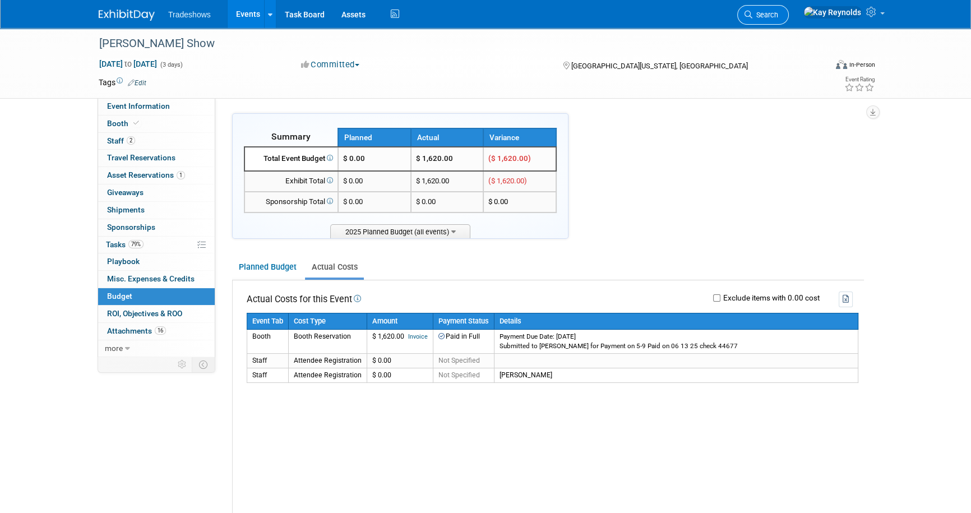
click at [778, 17] on span "Search" at bounding box center [766, 15] width 26 height 8
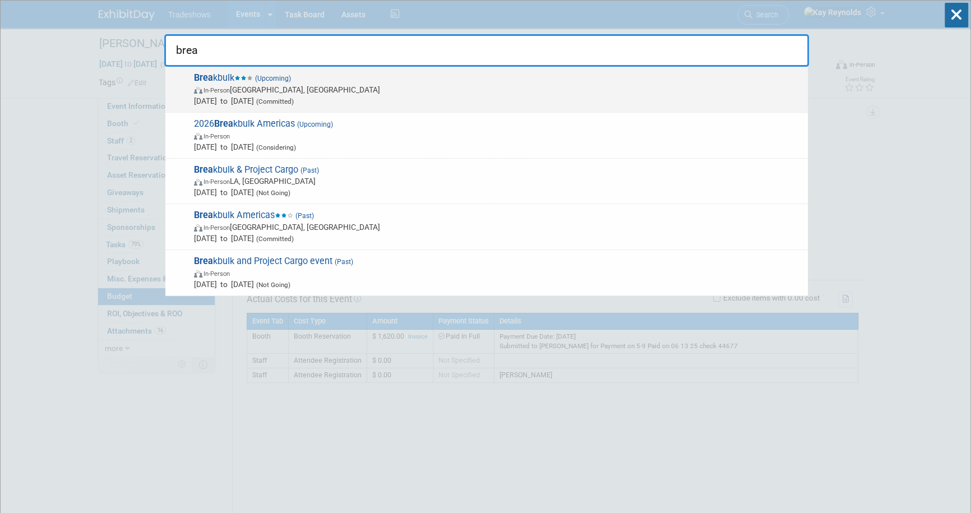
type input "brea"
click at [250, 100] on span "Sep 30, 2025 to Oct 2, 2025 (Committed)" at bounding box center [498, 100] width 608 height 11
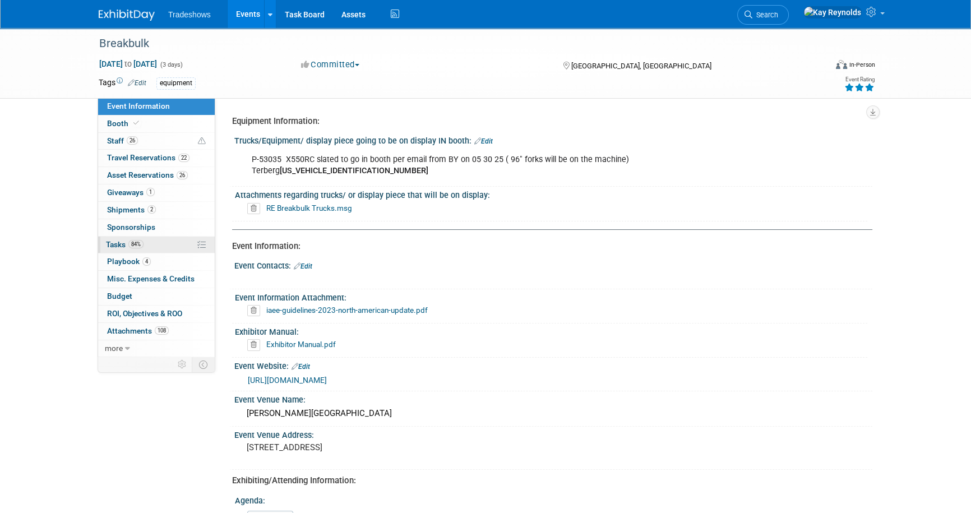
click at [144, 245] on span "84%" at bounding box center [135, 244] width 15 height 8
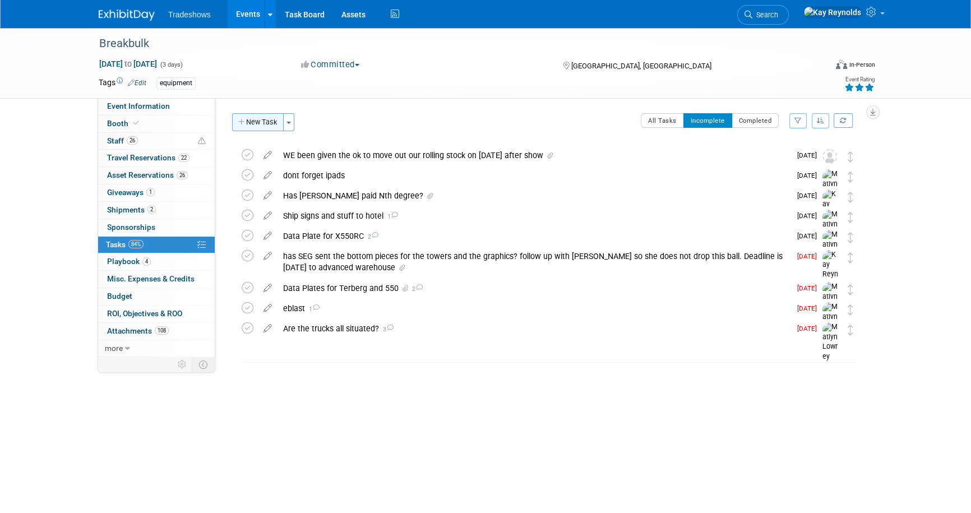
click at [250, 117] on button "New Task" at bounding box center [258, 122] width 52 height 18
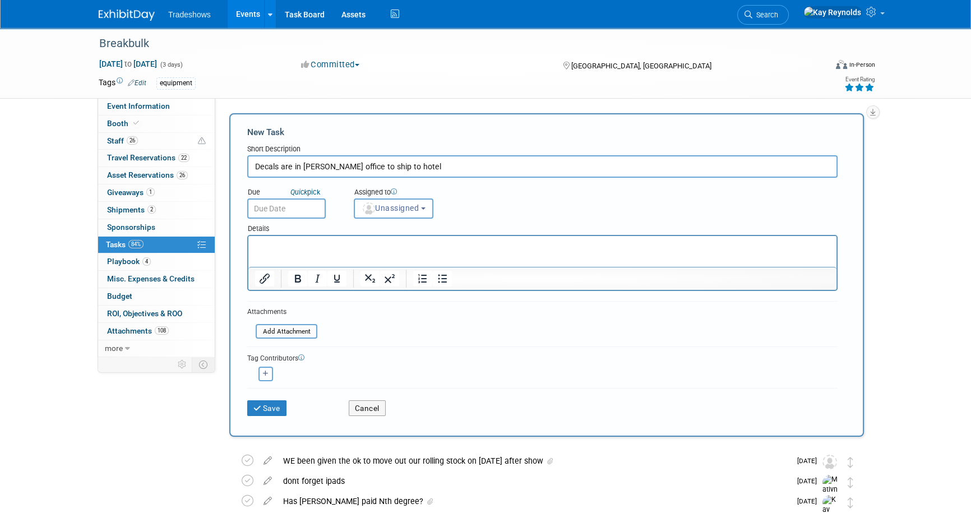
type input "Decals are in Kay's office to ship to hotel"
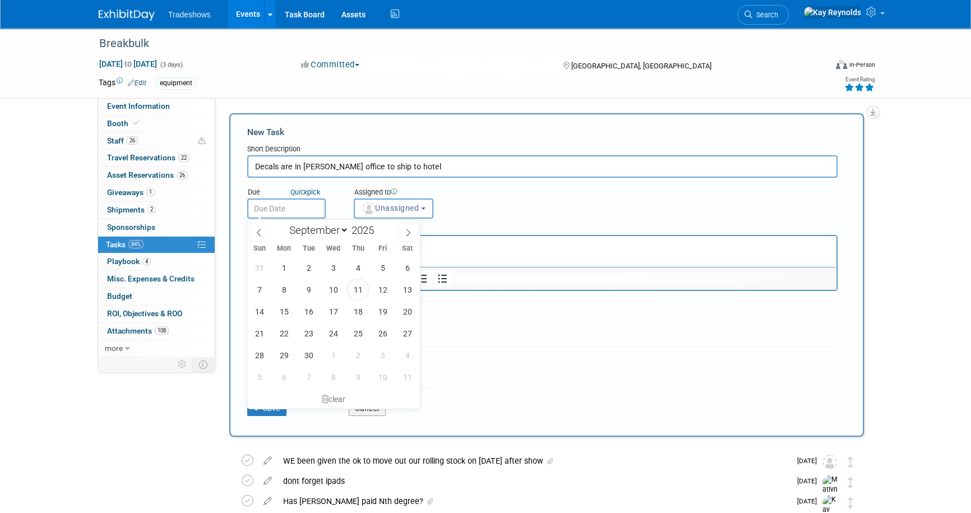
click at [291, 213] on input "text" at bounding box center [286, 209] width 79 height 20
click at [310, 310] on span "16" at bounding box center [309, 312] width 22 height 22
type input "Sep 16, 2025"
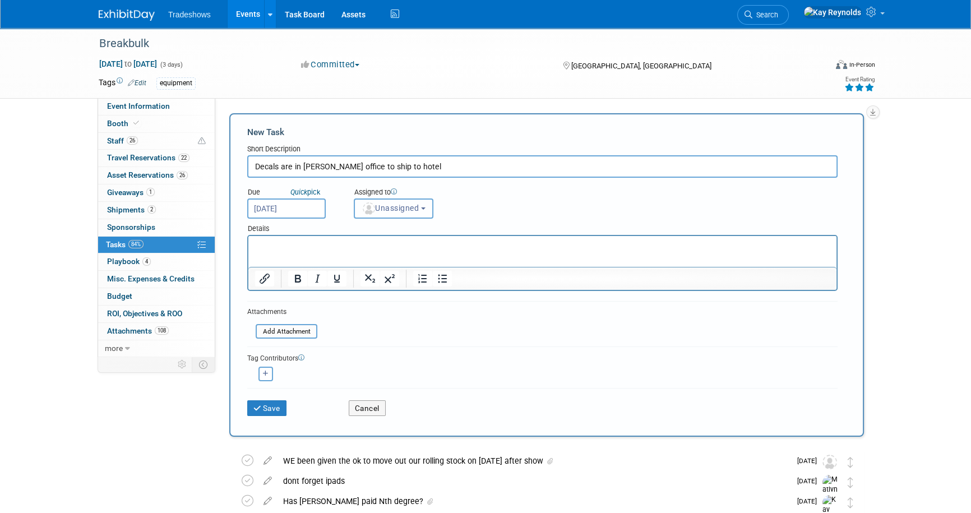
click at [388, 209] on span "Unassigned" at bounding box center [390, 208] width 57 height 9
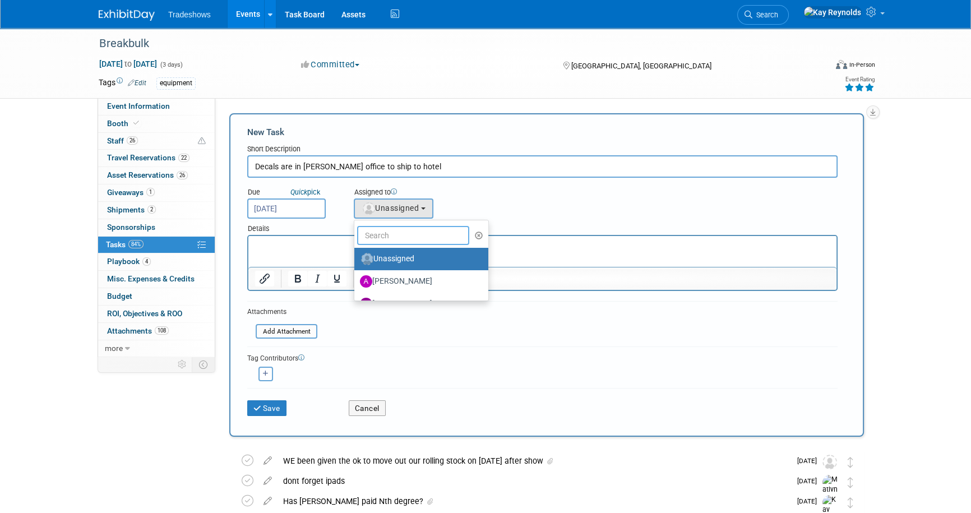
click at [392, 237] on input "text" at bounding box center [413, 235] width 112 height 19
type input "mat"
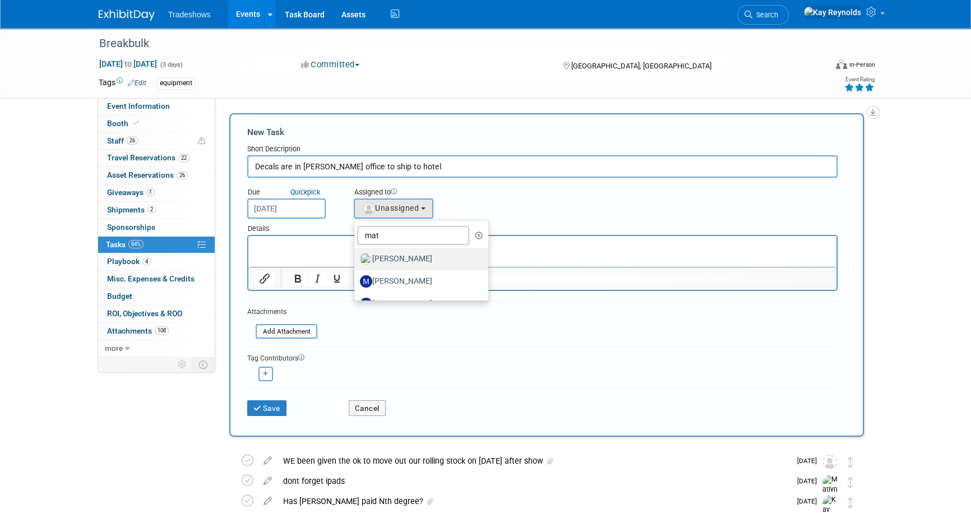
click at [394, 257] on label "Matlyn Lowrey" at bounding box center [418, 259] width 117 height 18
click at [356, 257] on input "Matlyn Lowrey" at bounding box center [352, 257] width 7 height 7
select select "53a61db3-ae1f-4f8e-85ed-74f10af30436"
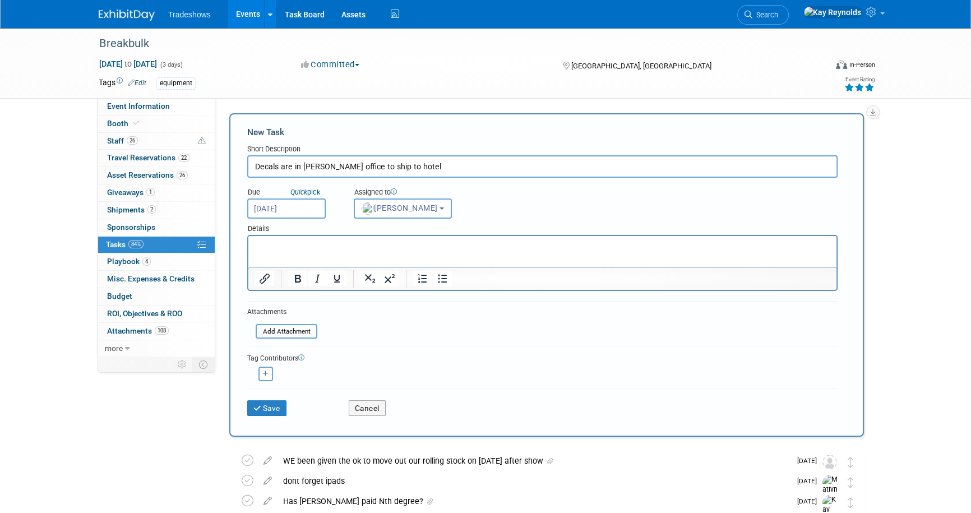
click at [298, 212] on input "Sep 16, 2025" at bounding box center [286, 209] width 79 height 20
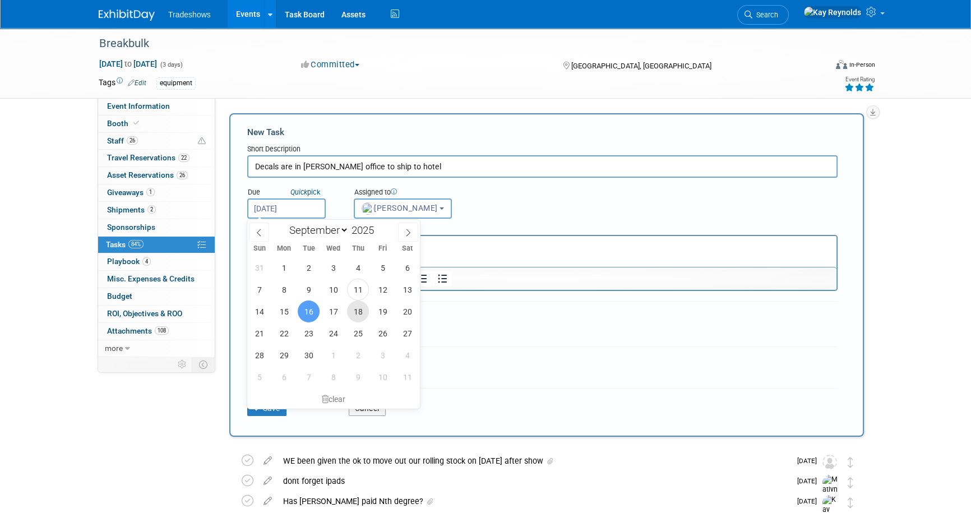
click at [352, 312] on span "18" at bounding box center [358, 312] width 22 height 22
type input "Sep 18, 2025"
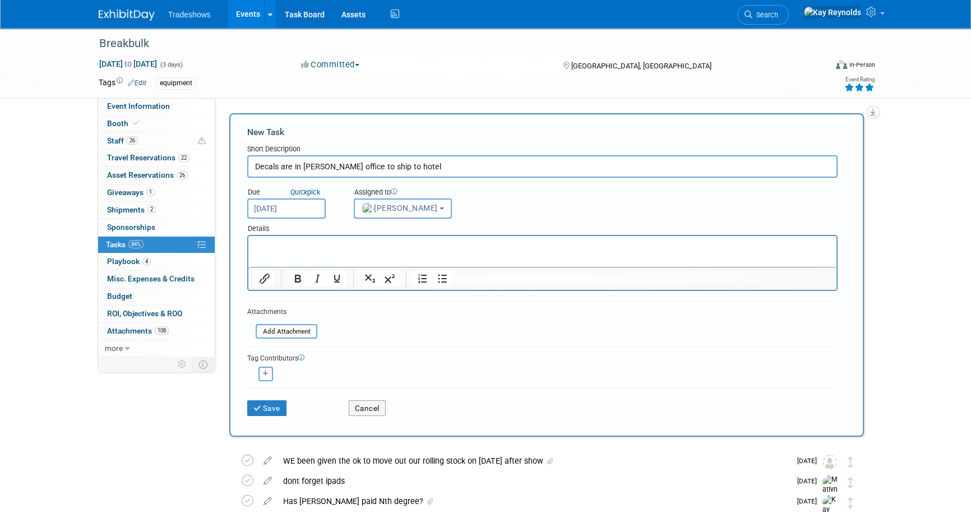
click at [260, 371] on button "button" at bounding box center [266, 374] width 15 height 15
select select
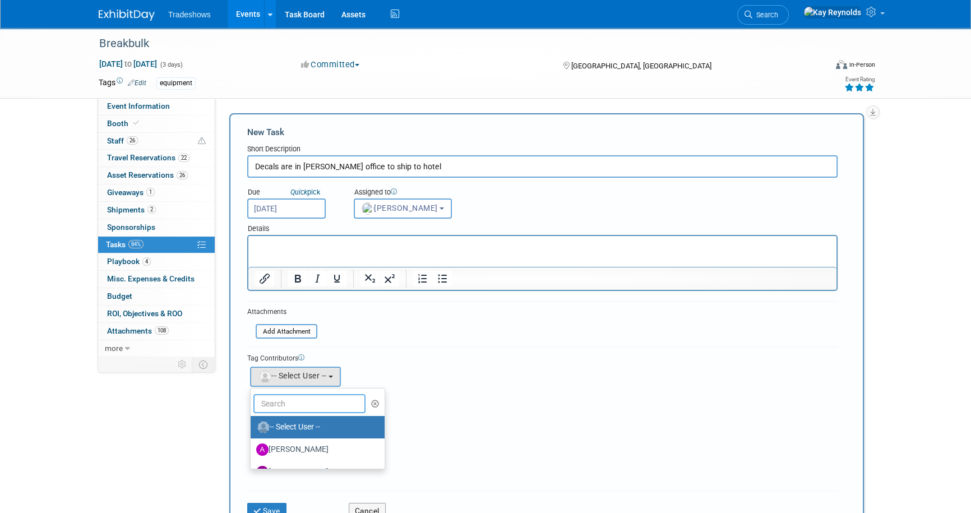
click at [271, 396] on input "text" at bounding box center [309, 403] width 112 height 19
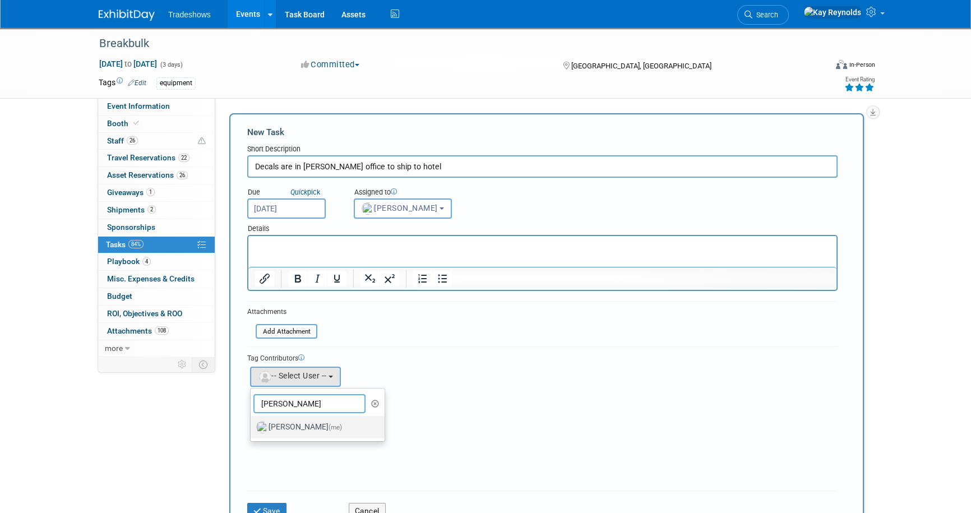
type input "Kay"
click at [268, 431] on label "Kay Reynolds (me)" at bounding box center [314, 427] width 117 height 18
click at [252, 430] on input "Kay Reynolds (me)" at bounding box center [248, 425] width 7 height 7
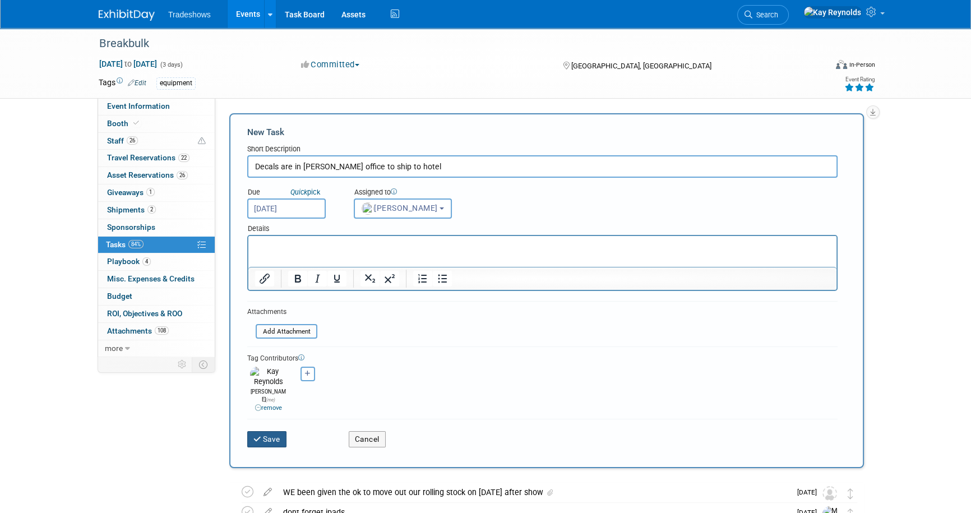
click at [260, 436] on icon "submit" at bounding box center [258, 440] width 10 height 8
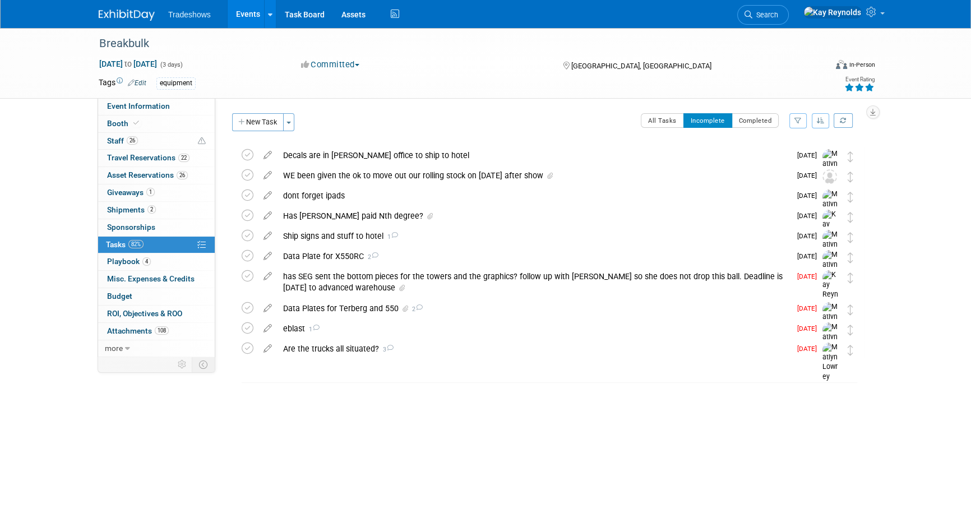
click at [183, 12] on span "Tradeshows" at bounding box center [189, 14] width 43 height 9
click at [241, 13] on link "Events" at bounding box center [248, 14] width 41 height 28
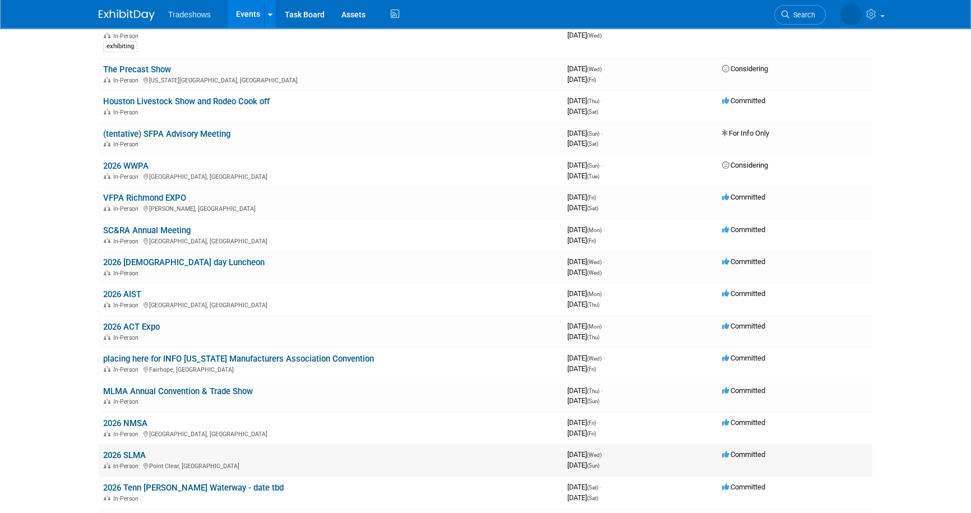
scroll to position [815, 0]
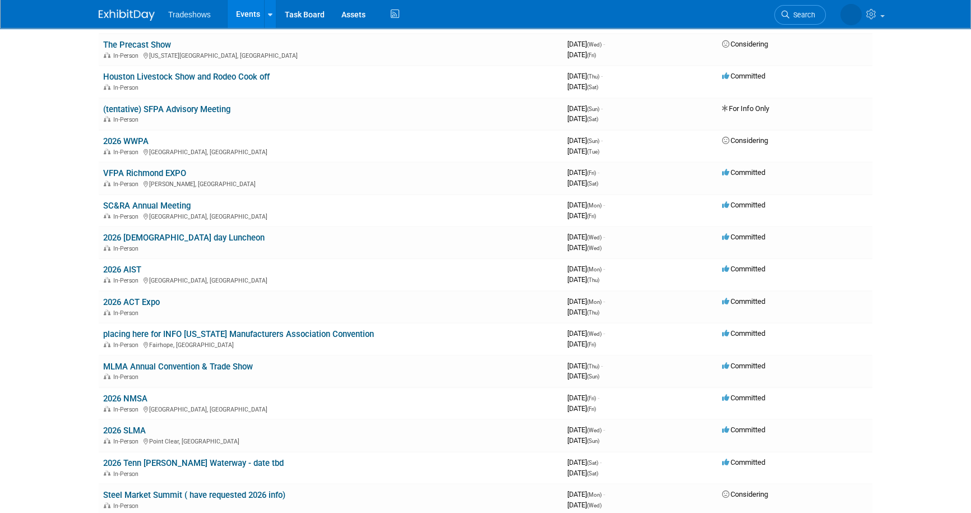
click at [139, 396] on link "2026 NMSA" at bounding box center [125, 399] width 44 height 10
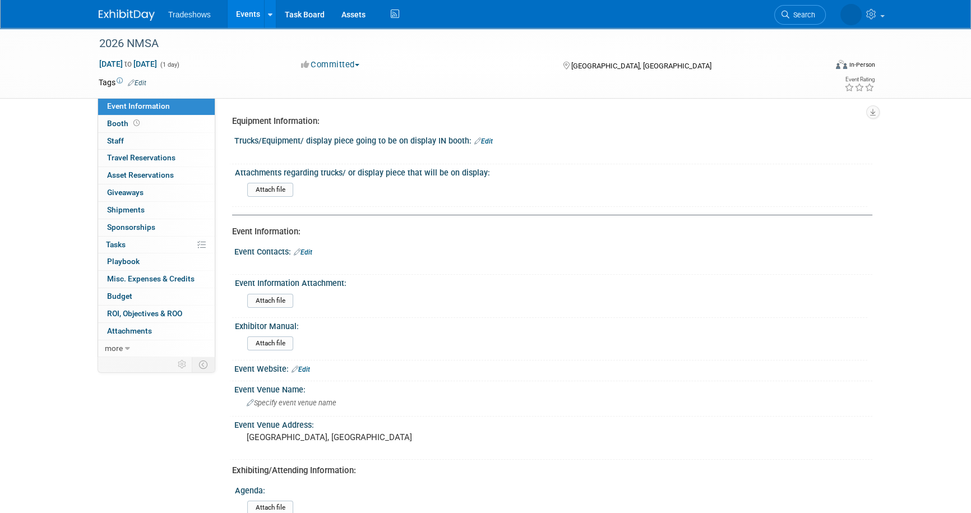
click at [248, 10] on link "Events" at bounding box center [248, 14] width 41 height 28
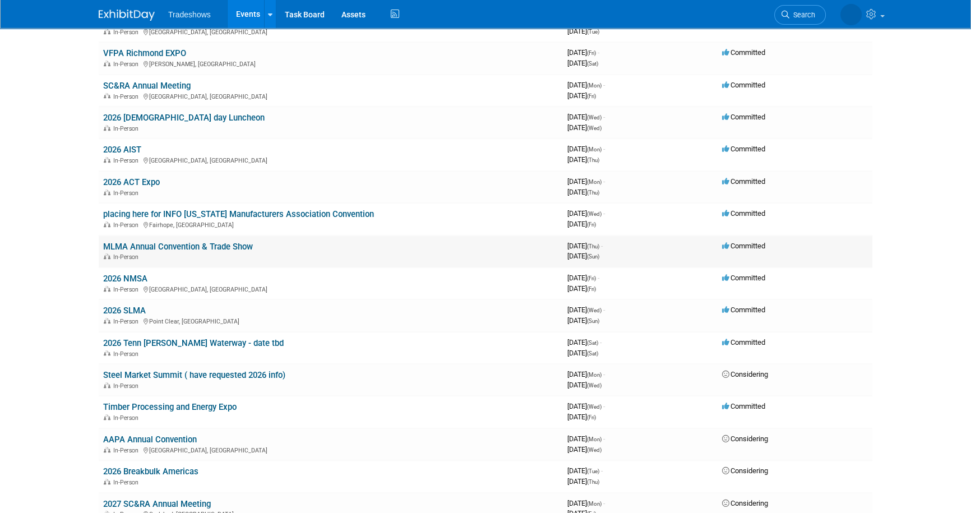
scroll to position [1020, 0]
